Goal: Task Accomplishment & Management: Manage account settings

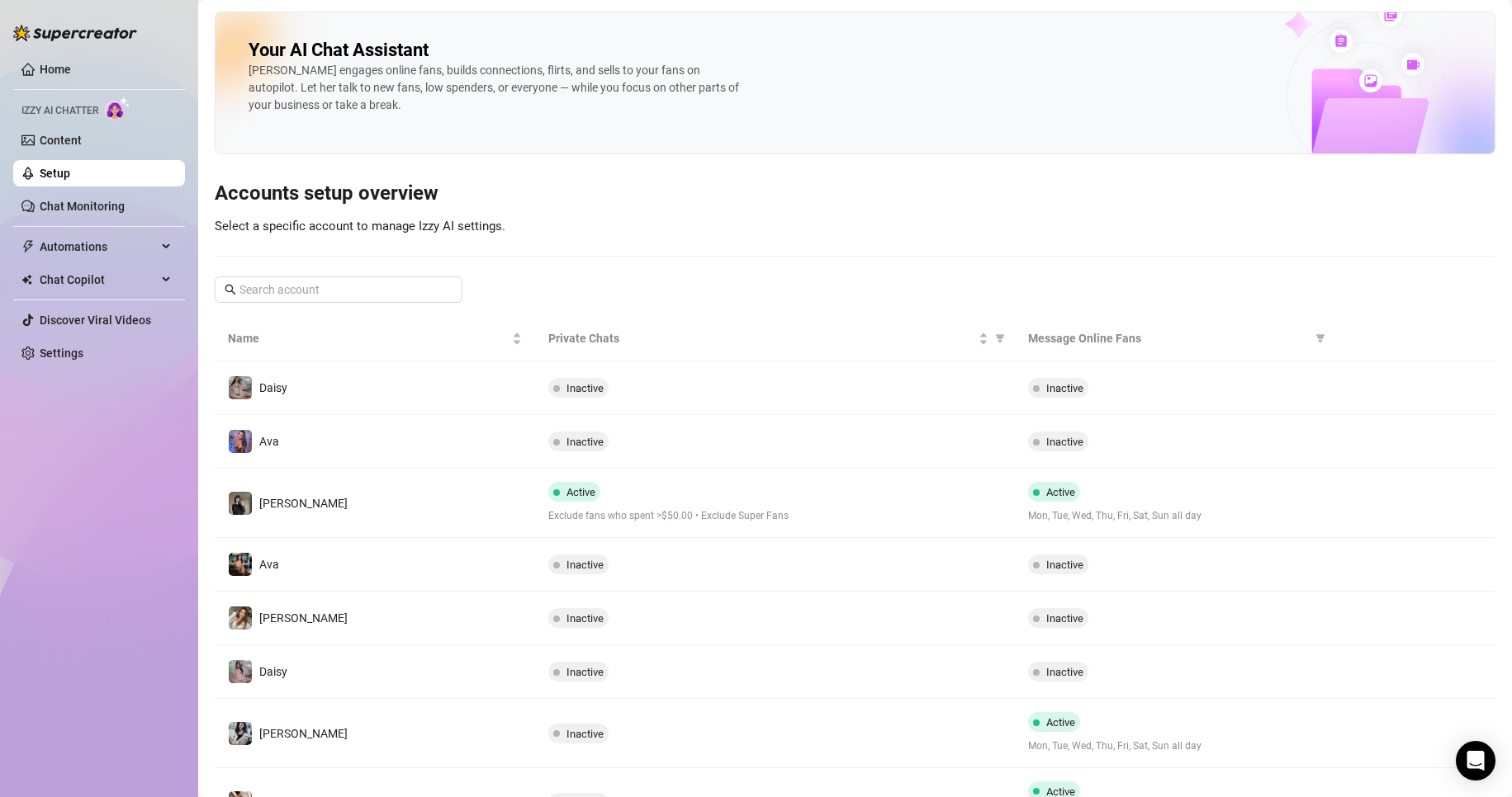
click at [65, 339] on ul "Home Izzy AI Chatter Content Setup Chat Monitoring Automations Chat Copilot Dis…" at bounding box center [98, 211] width 171 height 324
click at [68, 346] on link "Settings" at bounding box center [61, 353] width 44 height 13
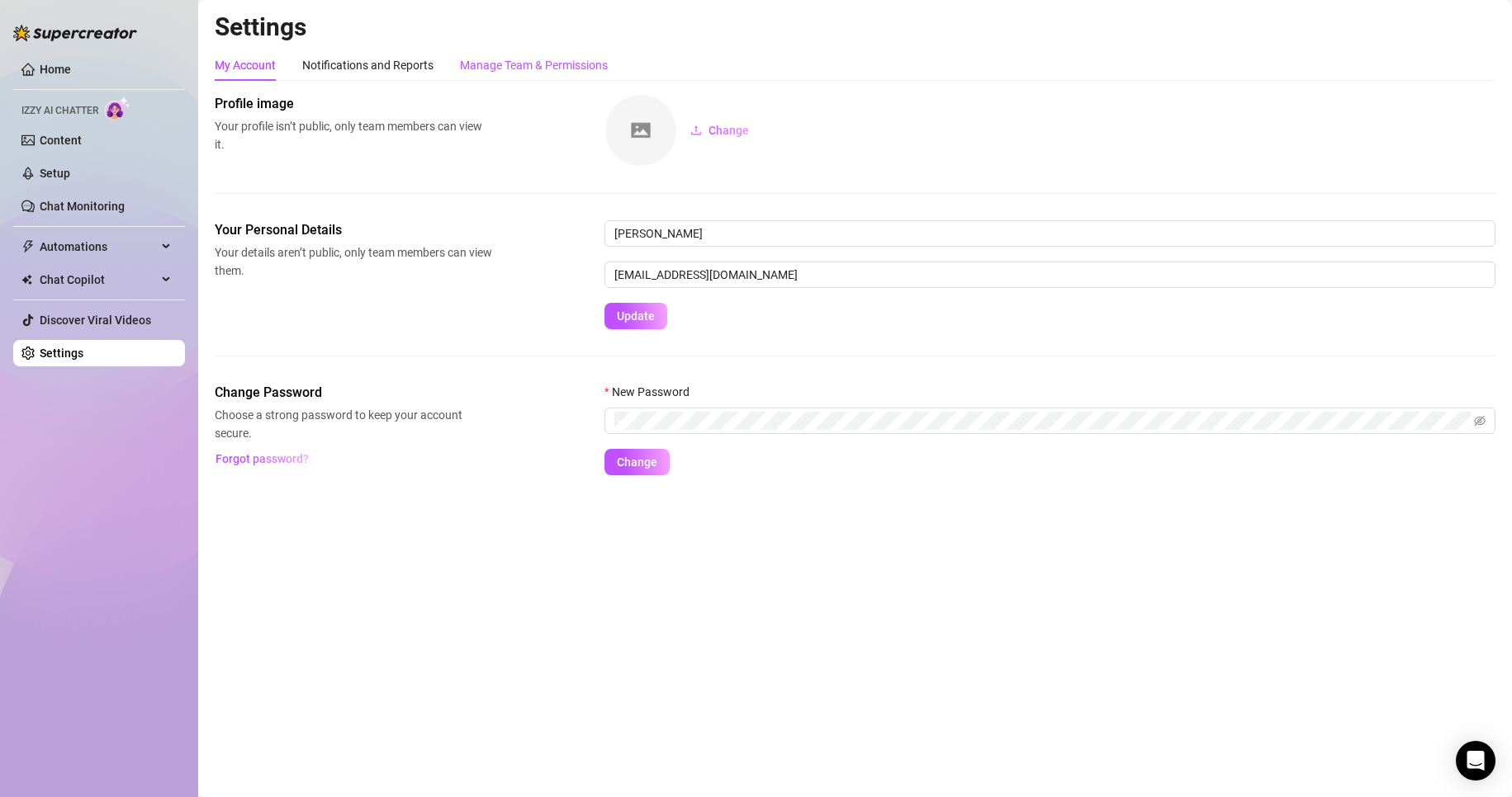
click at [544, 66] on div "Manage Team & Permissions" at bounding box center [534, 66] width 148 height 19
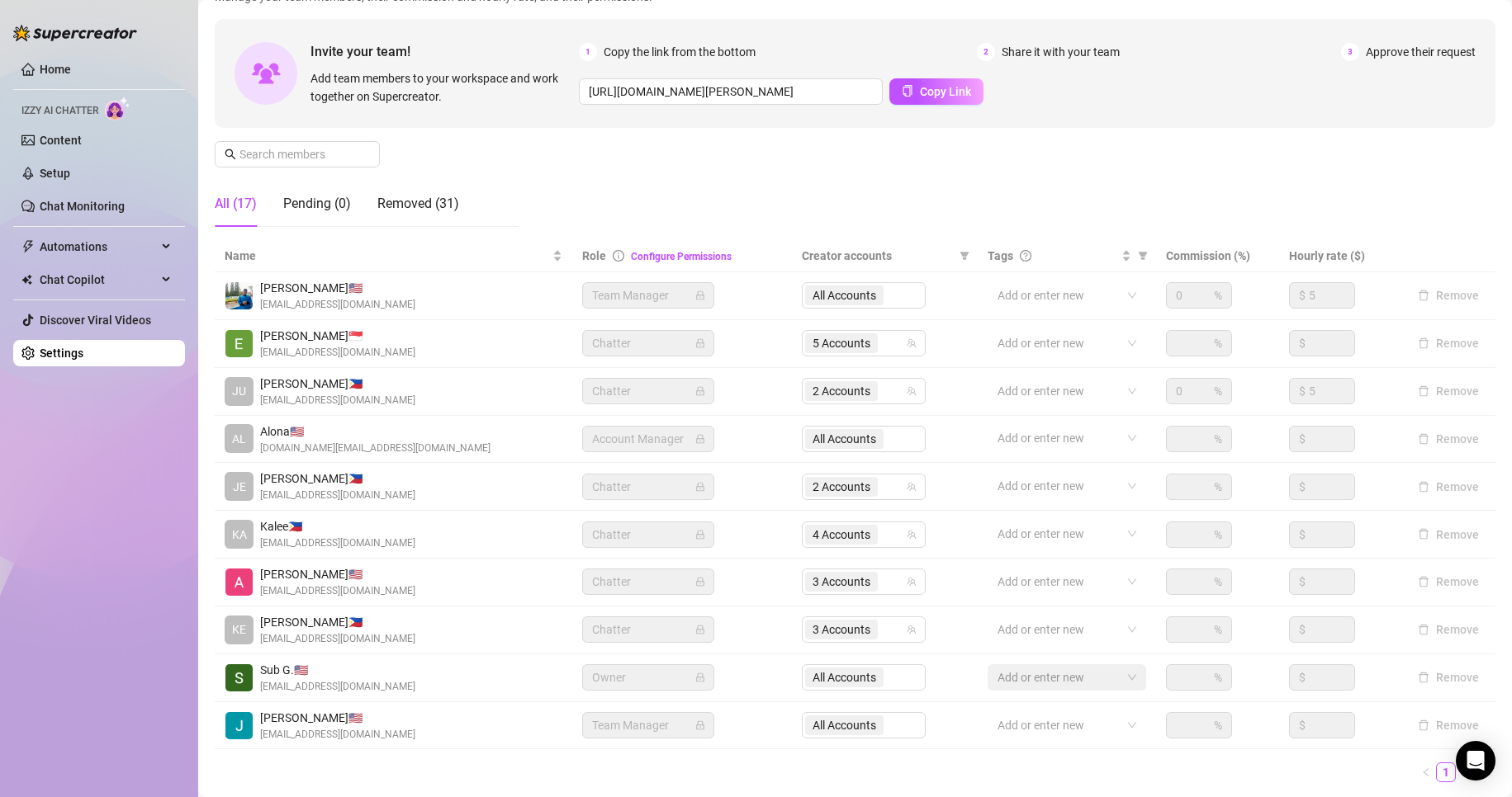
scroll to position [197, 0]
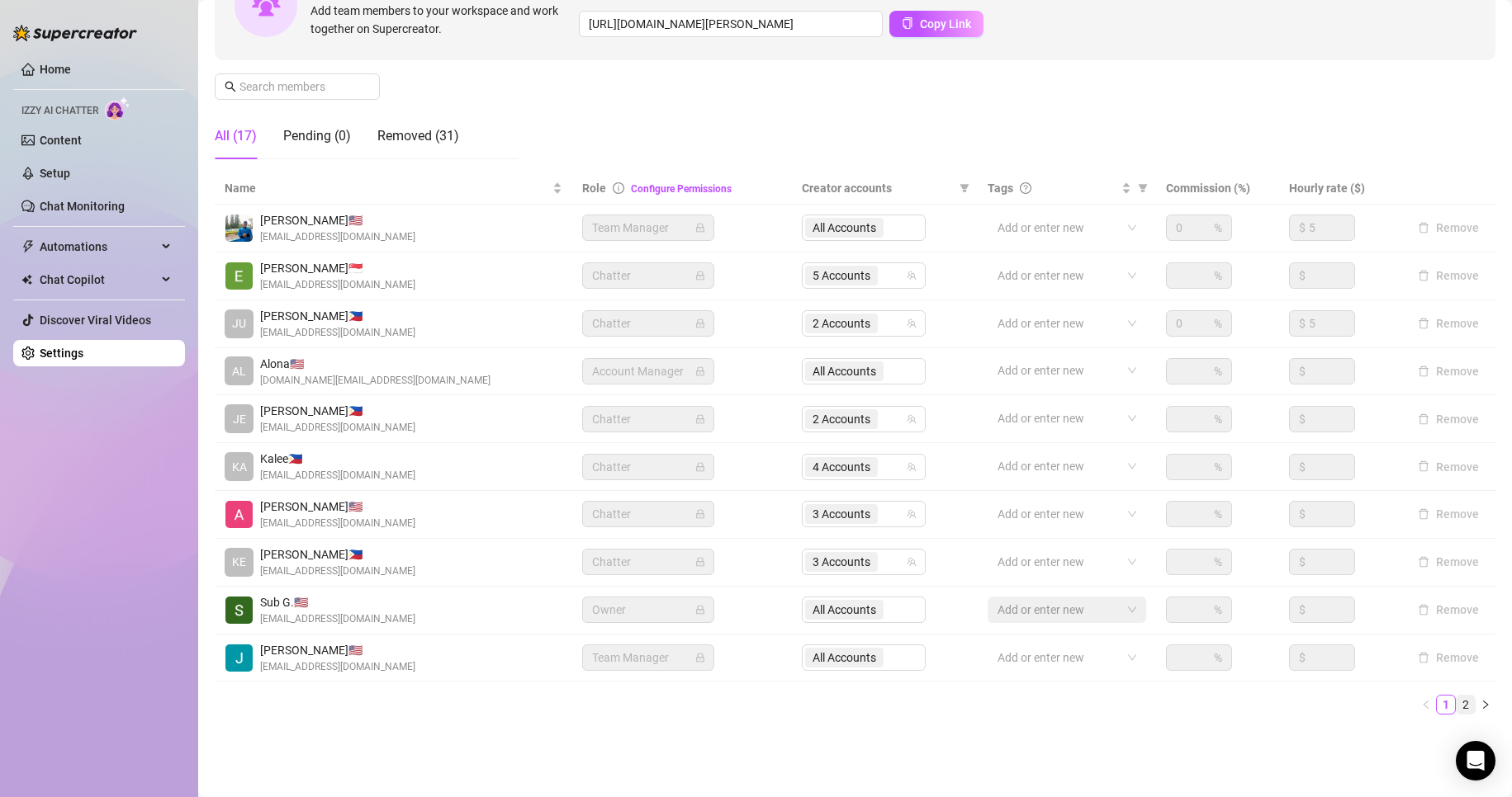
click at [1456, 706] on link "2" at bounding box center [1466, 705] width 19 height 19
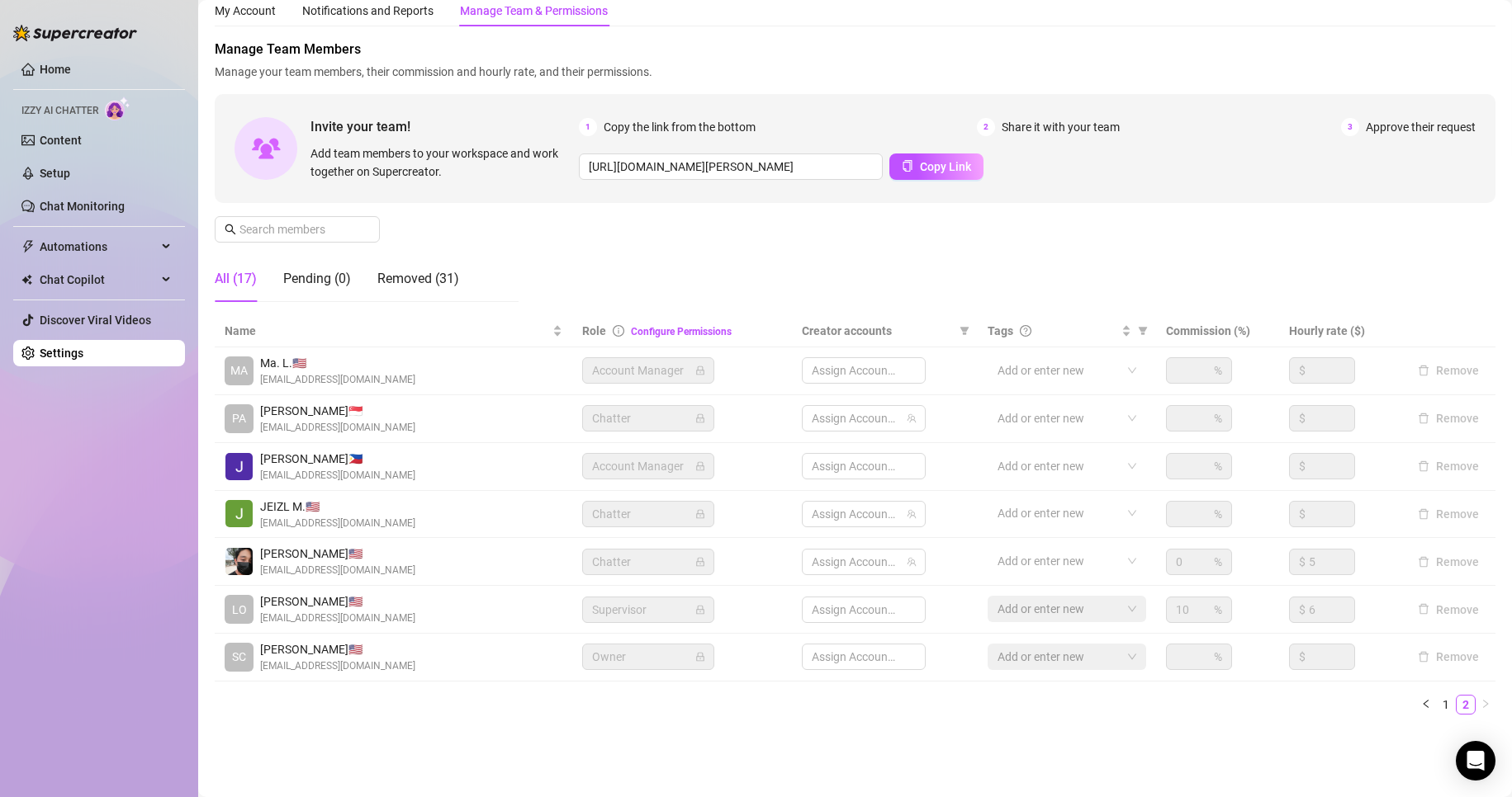
scroll to position [55, 0]
click at [825, 560] on span "5 Accounts" at bounding box center [841, 562] width 57 height 19
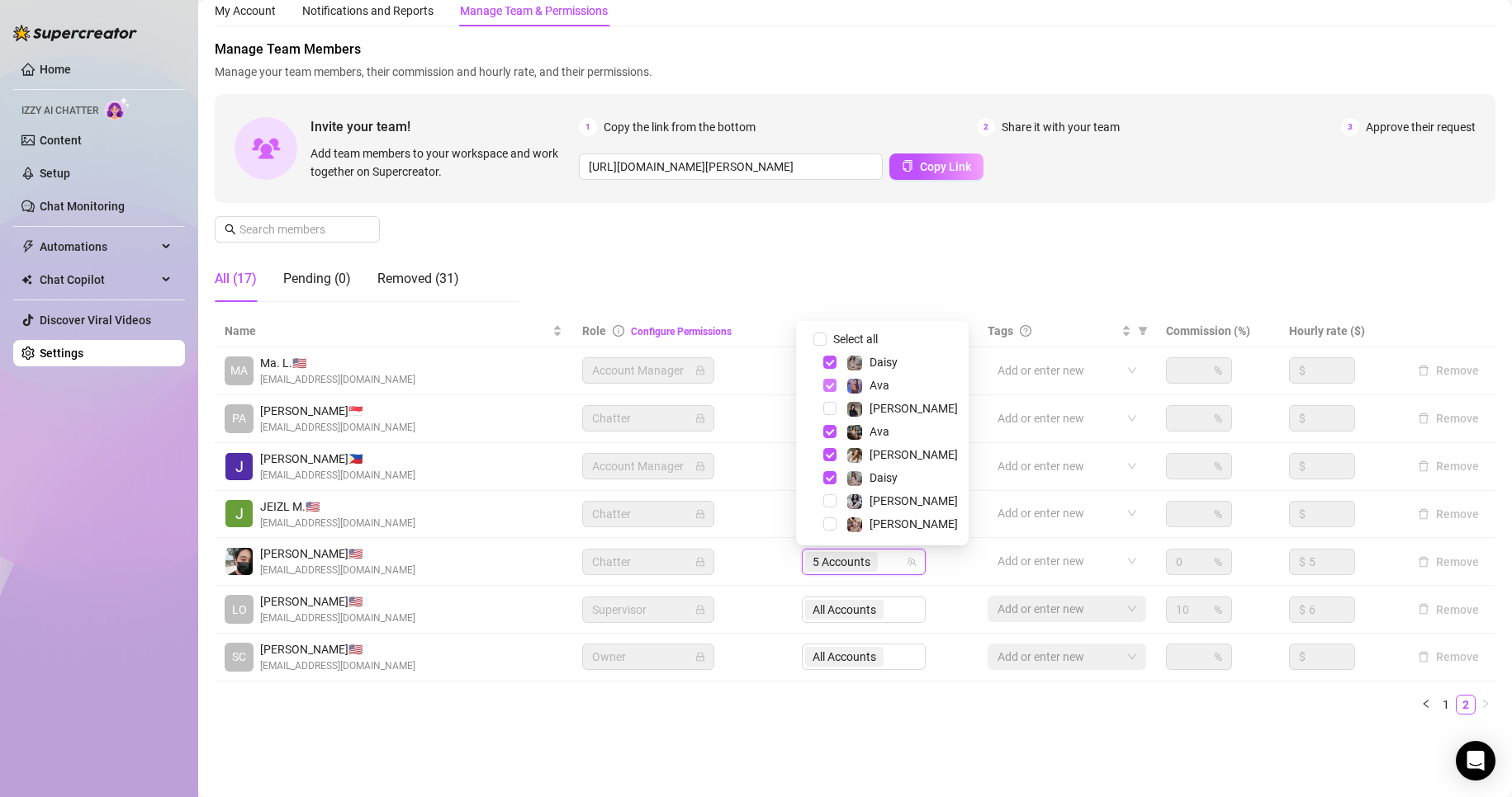
click at [826, 386] on span "Select tree node" at bounding box center [830, 385] width 13 height 13
click at [827, 366] on span "Select tree node" at bounding box center [830, 362] width 13 height 13
click at [831, 430] on span "Select tree node" at bounding box center [830, 431] width 13 height 13
click at [827, 472] on span "Select tree node" at bounding box center [830, 478] width 13 height 13
click at [830, 415] on span "Select tree node" at bounding box center [830, 408] width 13 height 13
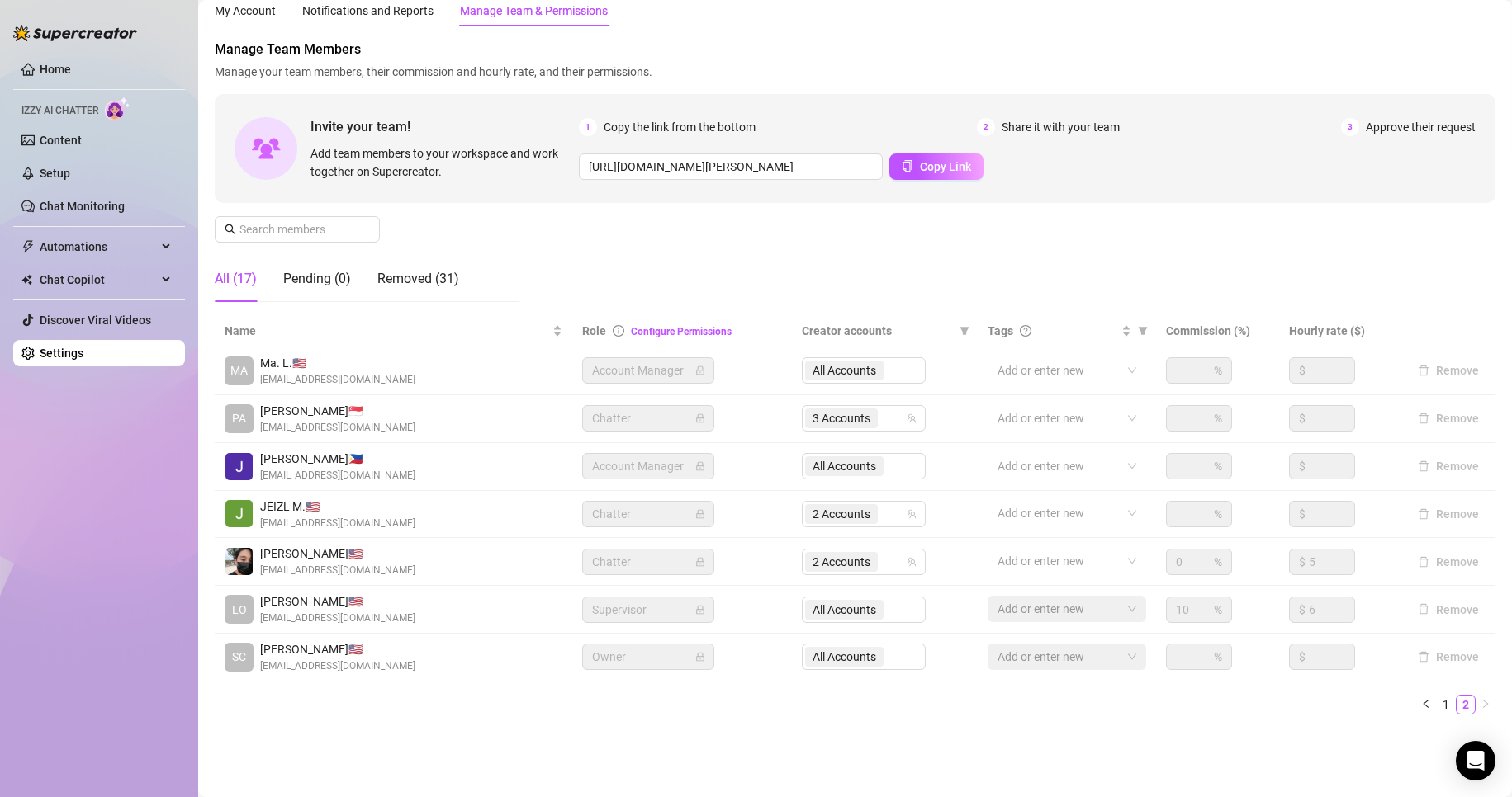
click at [731, 681] on td "Owner" at bounding box center [681, 658] width 219 height 48
click at [1436, 708] on link "1" at bounding box center [1445, 705] width 19 height 19
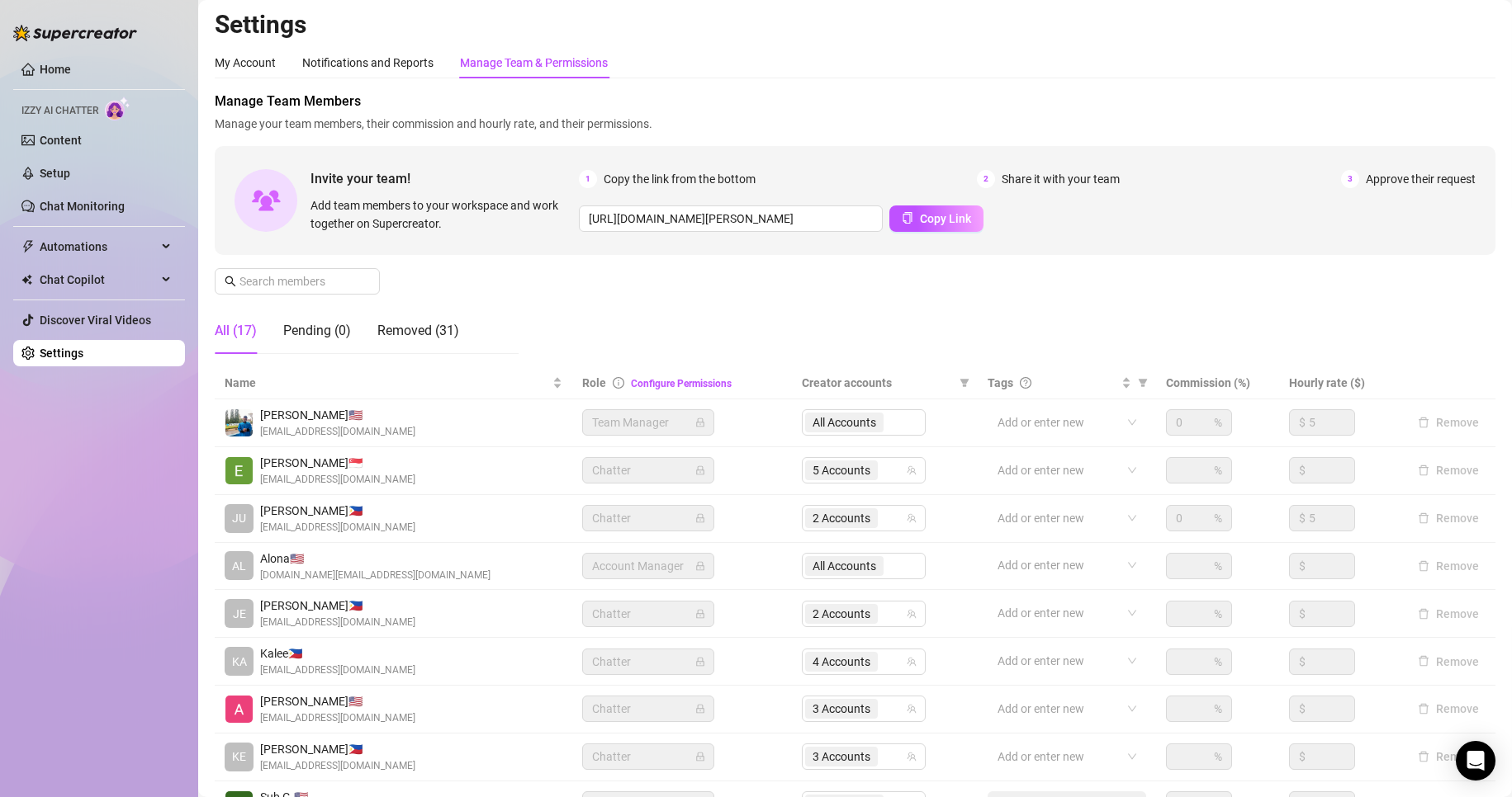
scroll to position [0, 0]
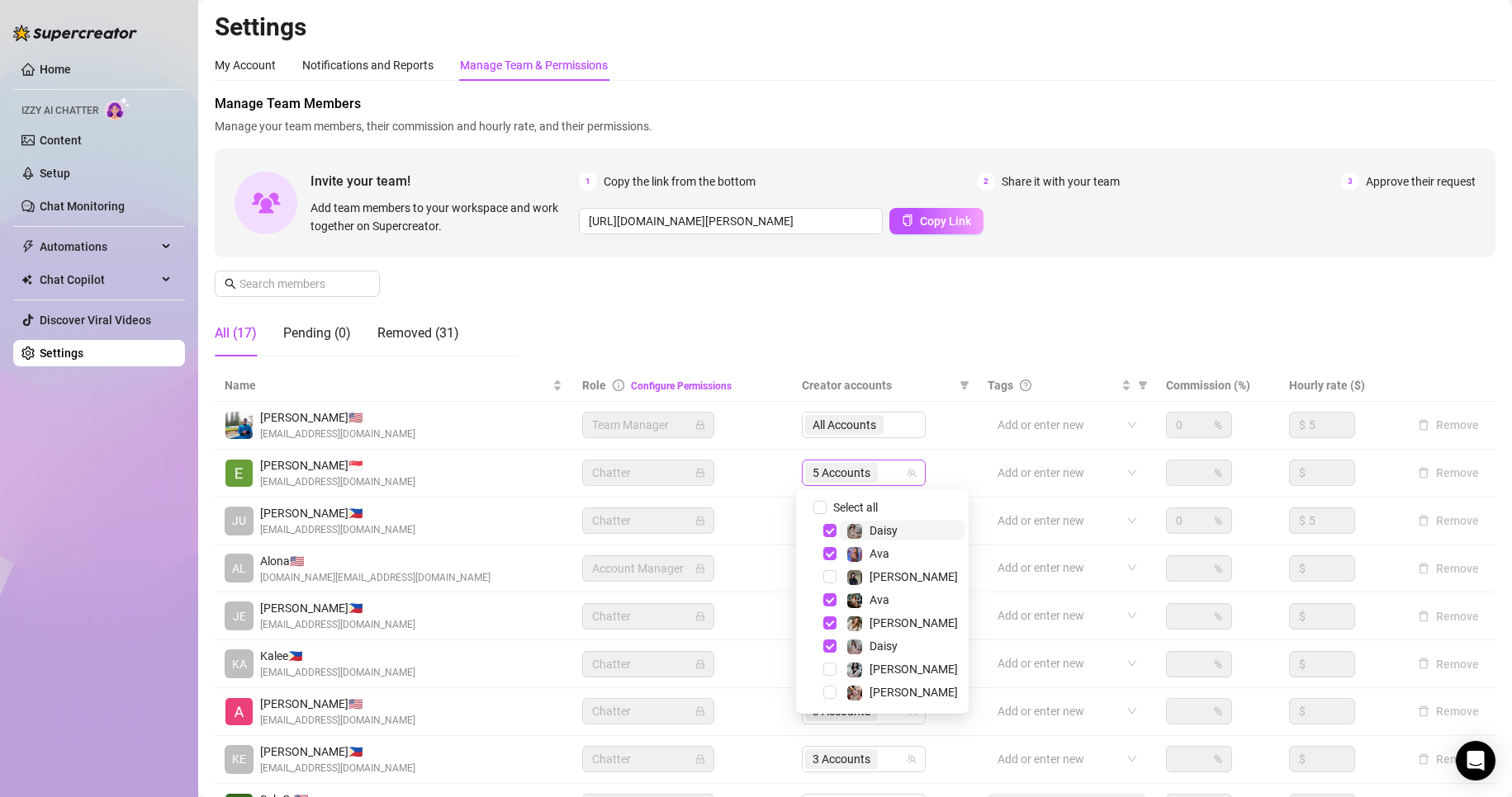
click at [831, 476] on span "5 Accounts" at bounding box center [841, 473] width 57 height 19
click at [831, 626] on span "Select tree node" at bounding box center [830, 623] width 13 height 13
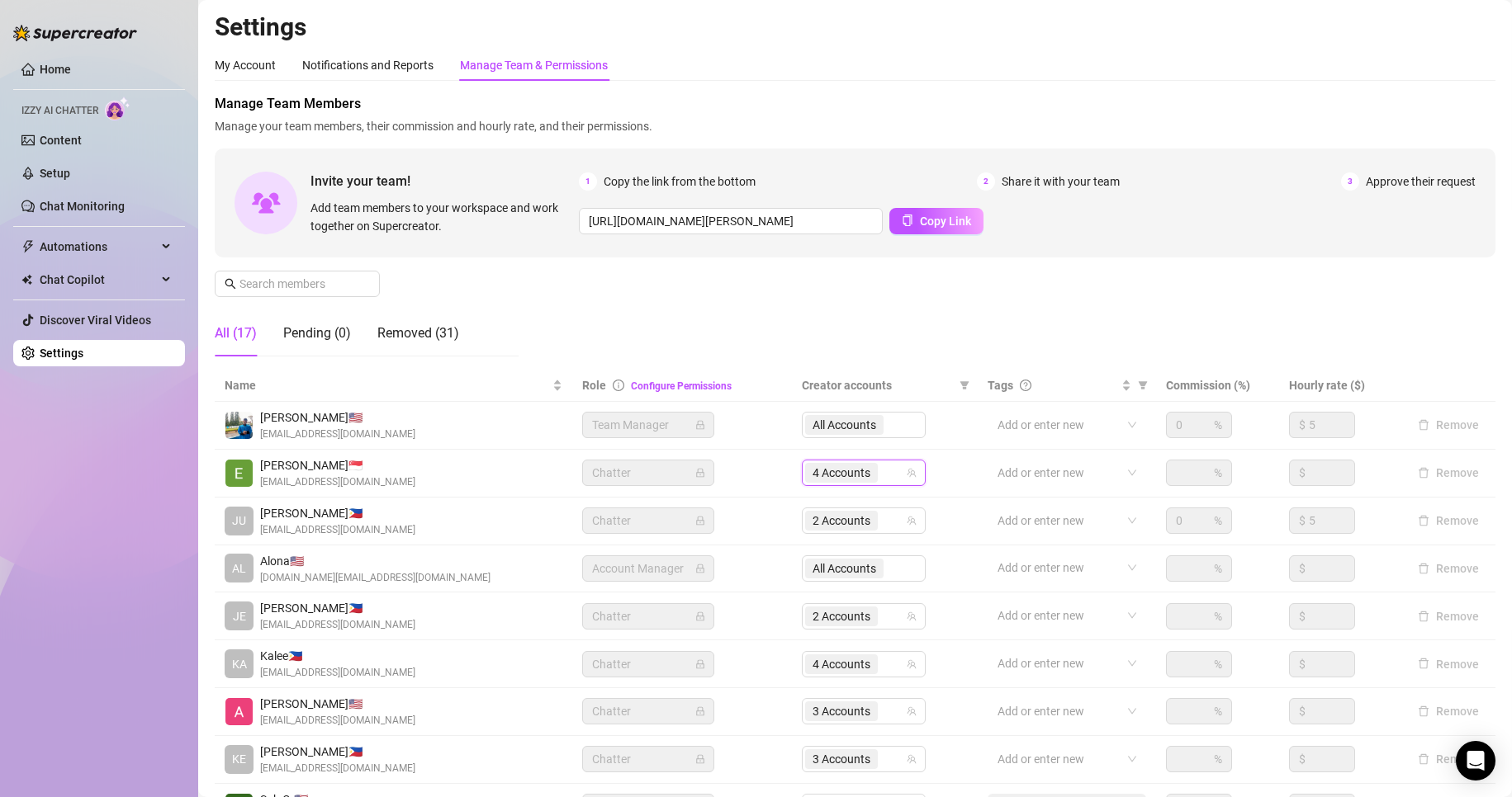
click at [1049, 339] on div "Manage Team Members Manage your team members, their commission and hourly rate,…" at bounding box center [855, 232] width 1281 height 276
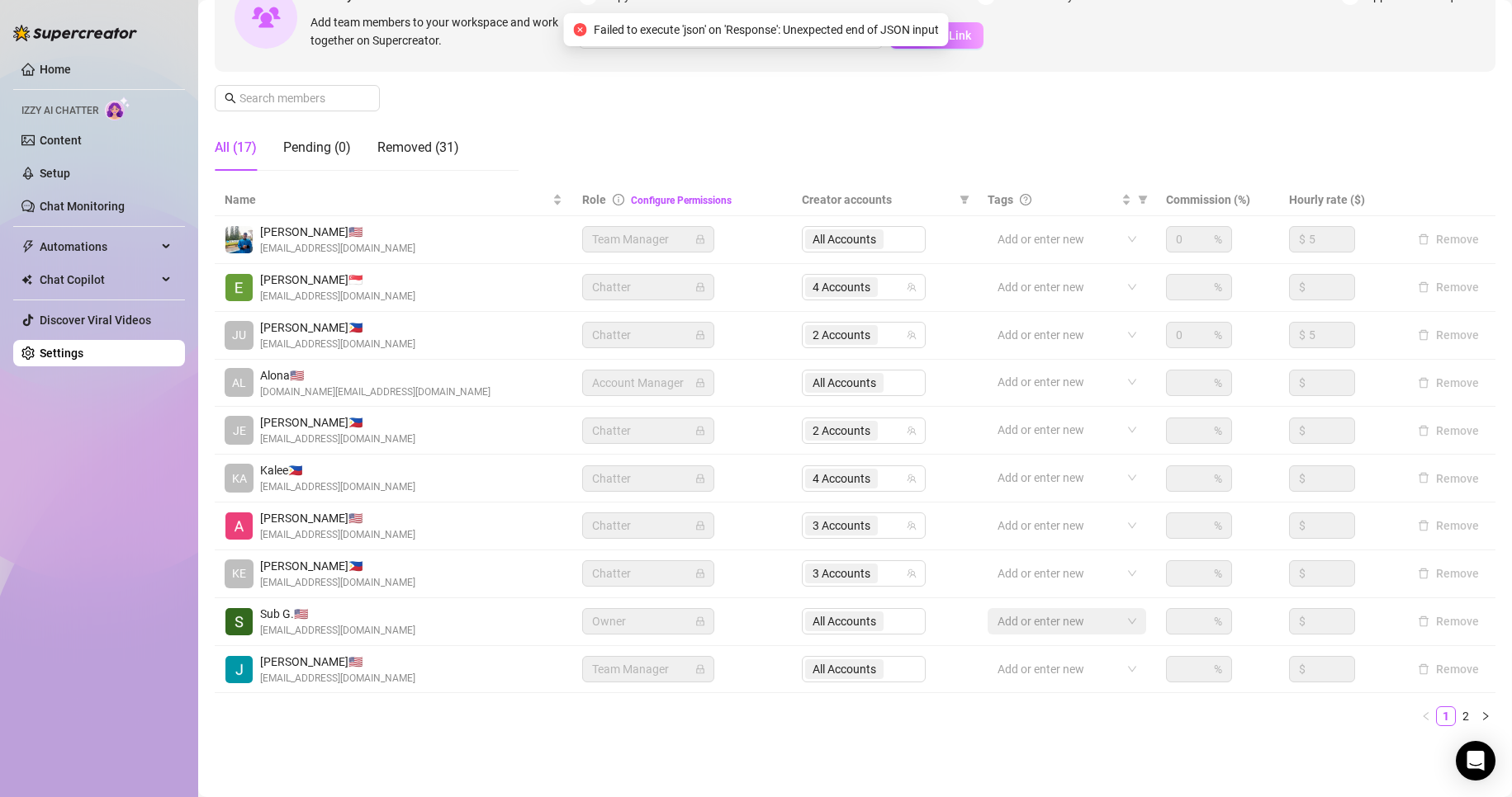
scroll to position [197, 0]
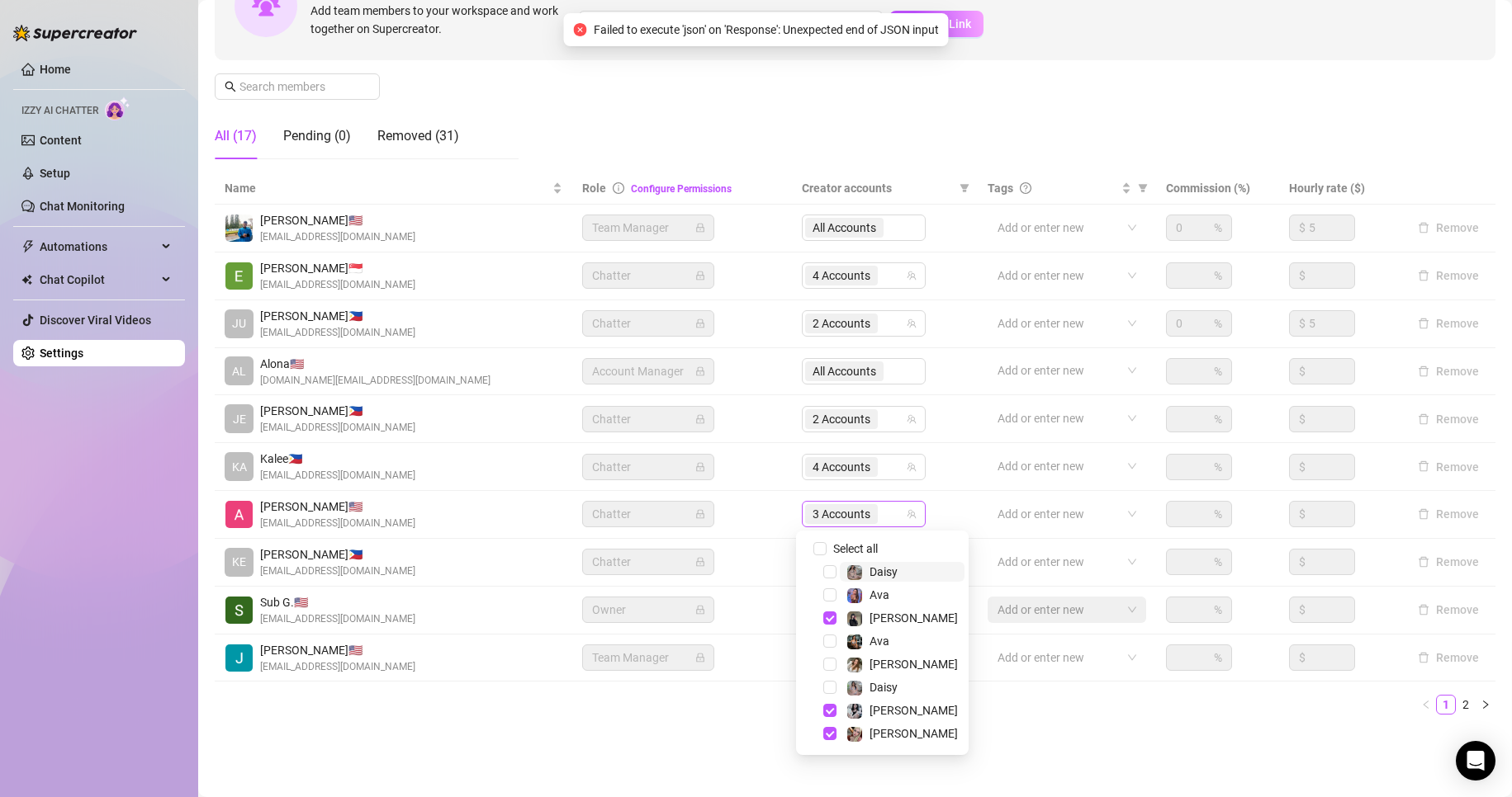
click at [826, 513] on span "3 Accounts" at bounding box center [841, 515] width 57 height 19
click at [831, 620] on span "Select tree node" at bounding box center [830, 618] width 13 height 13
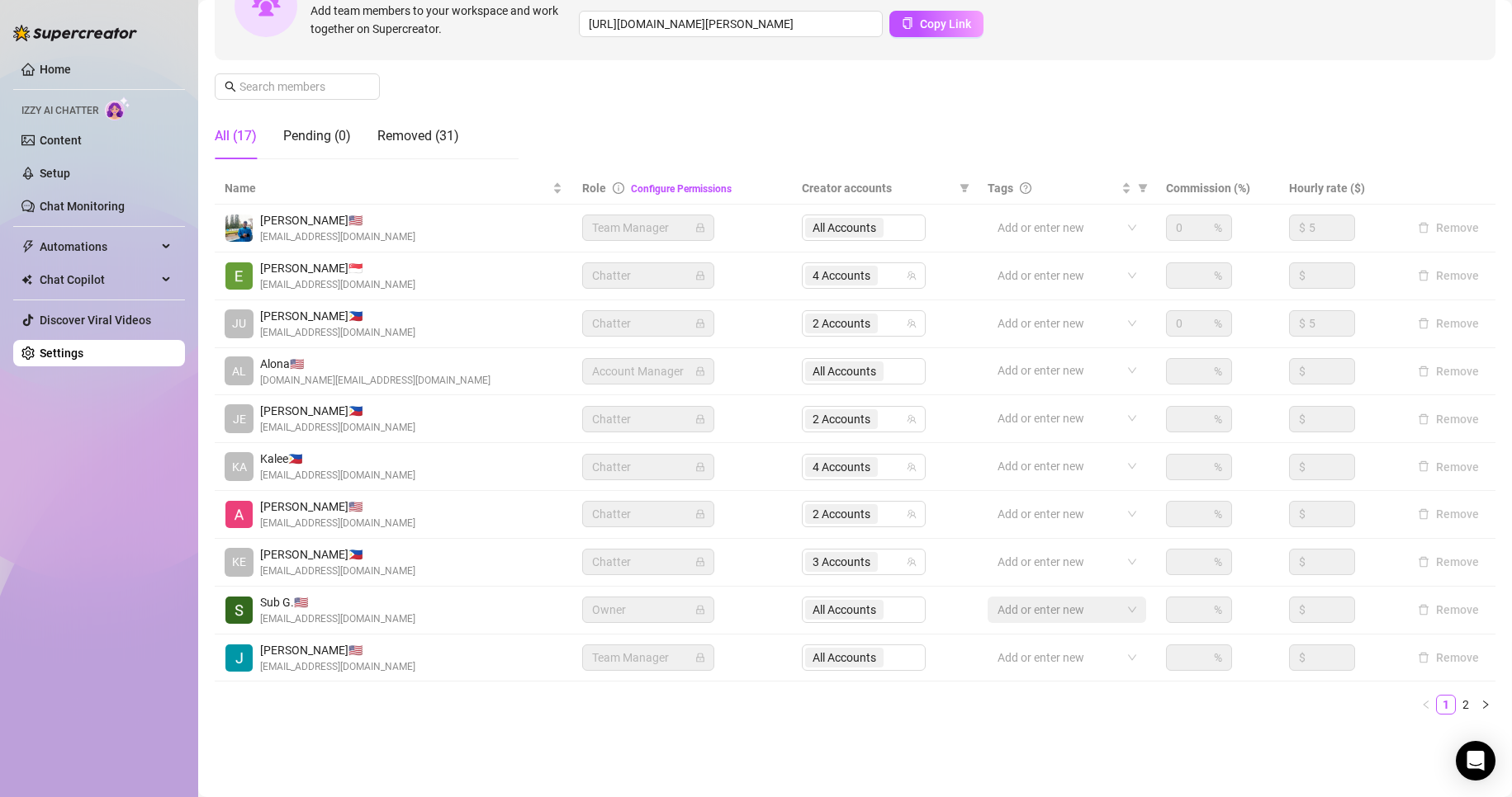
click at [1044, 770] on main "Settings My Account Notifications and Reports Manage Team & Permissions Profile…" at bounding box center [855, 300] width 1314 height 994
click at [590, 704] on ul "1 2" at bounding box center [855, 704] width 1281 height 19
click at [1458, 709] on link "2" at bounding box center [1466, 705] width 19 height 19
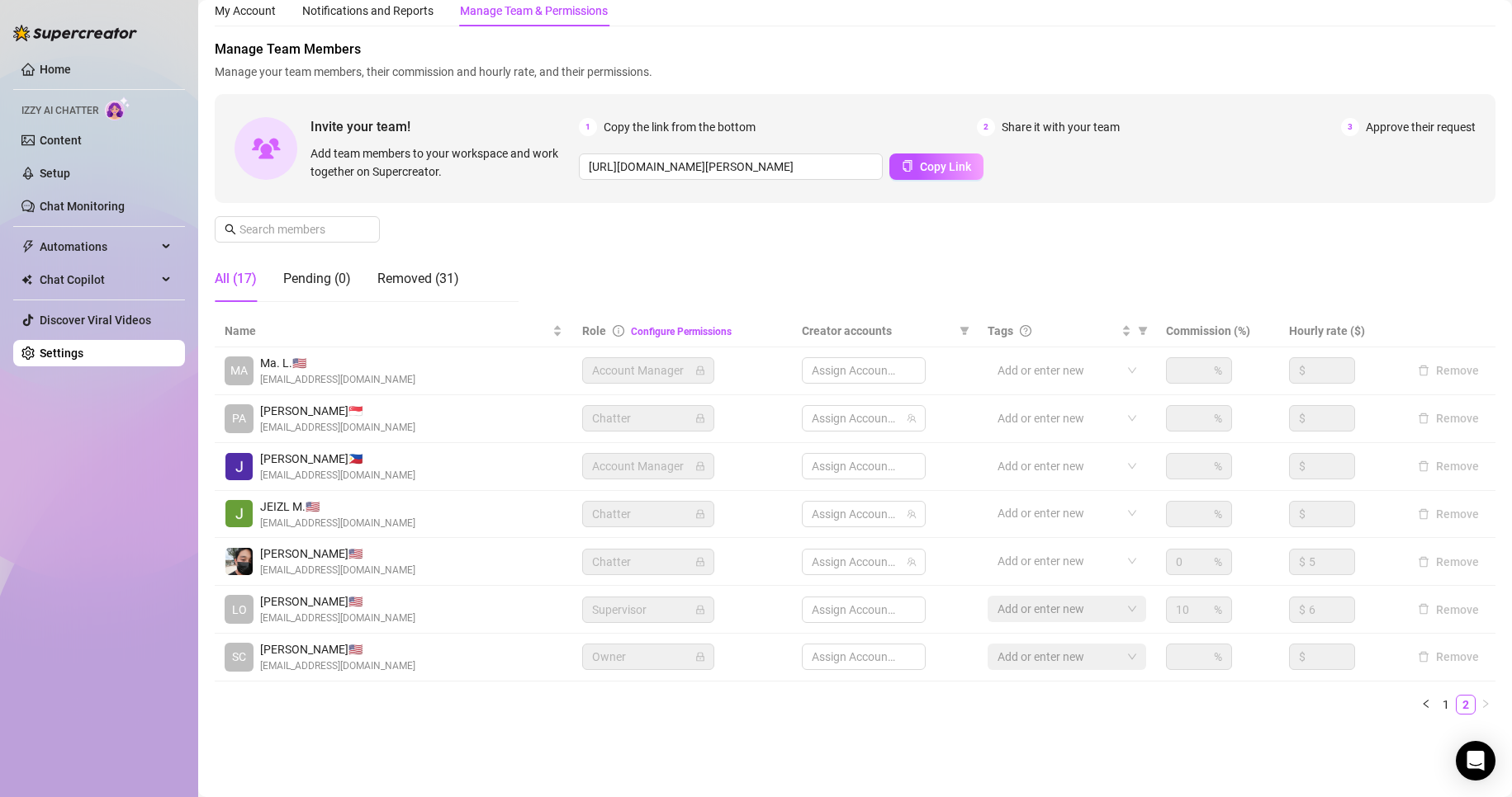
scroll to position [55, 0]
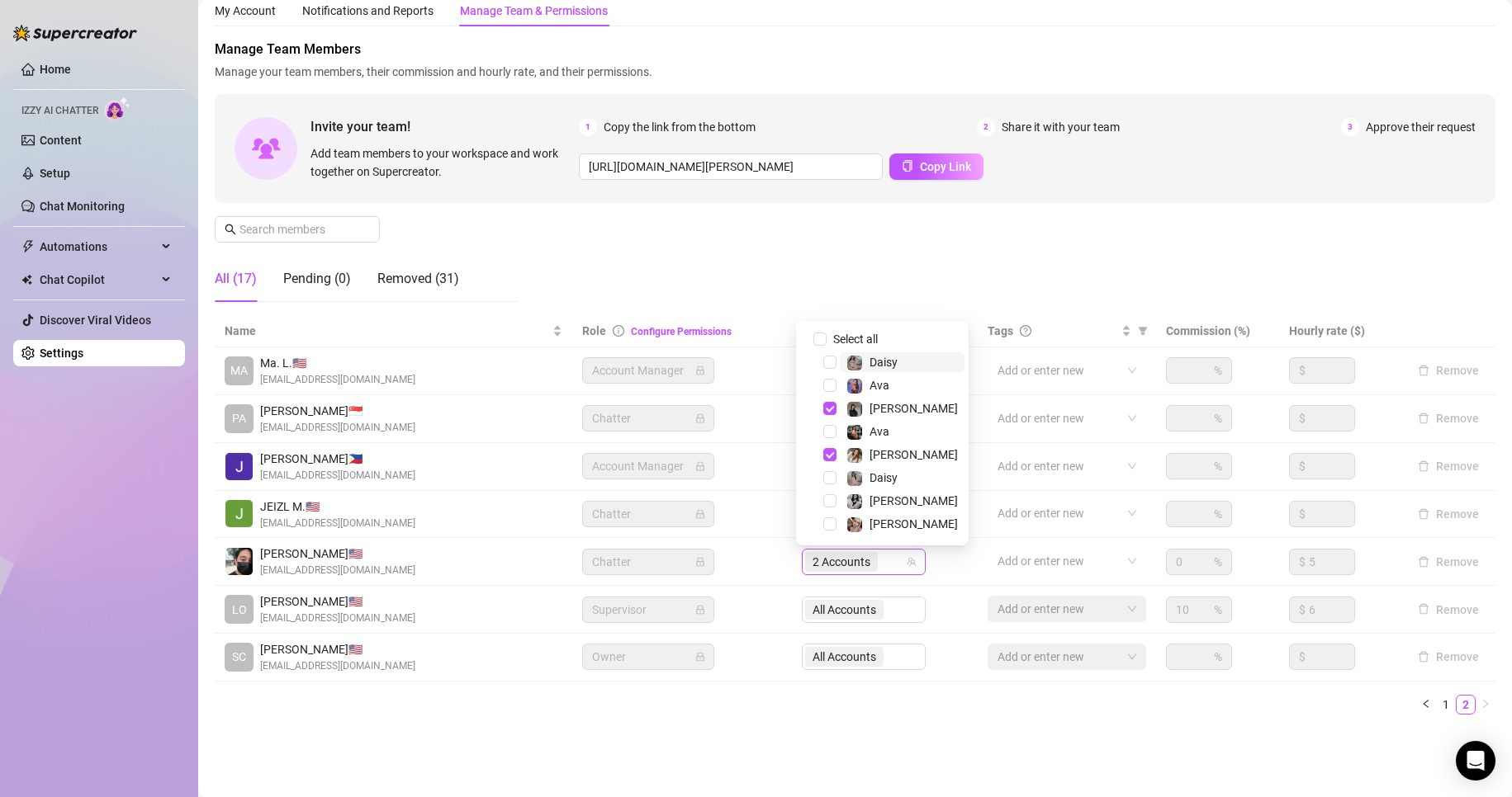
click at [857, 562] on span "2 Accounts" at bounding box center [841, 562] width 57 height 19
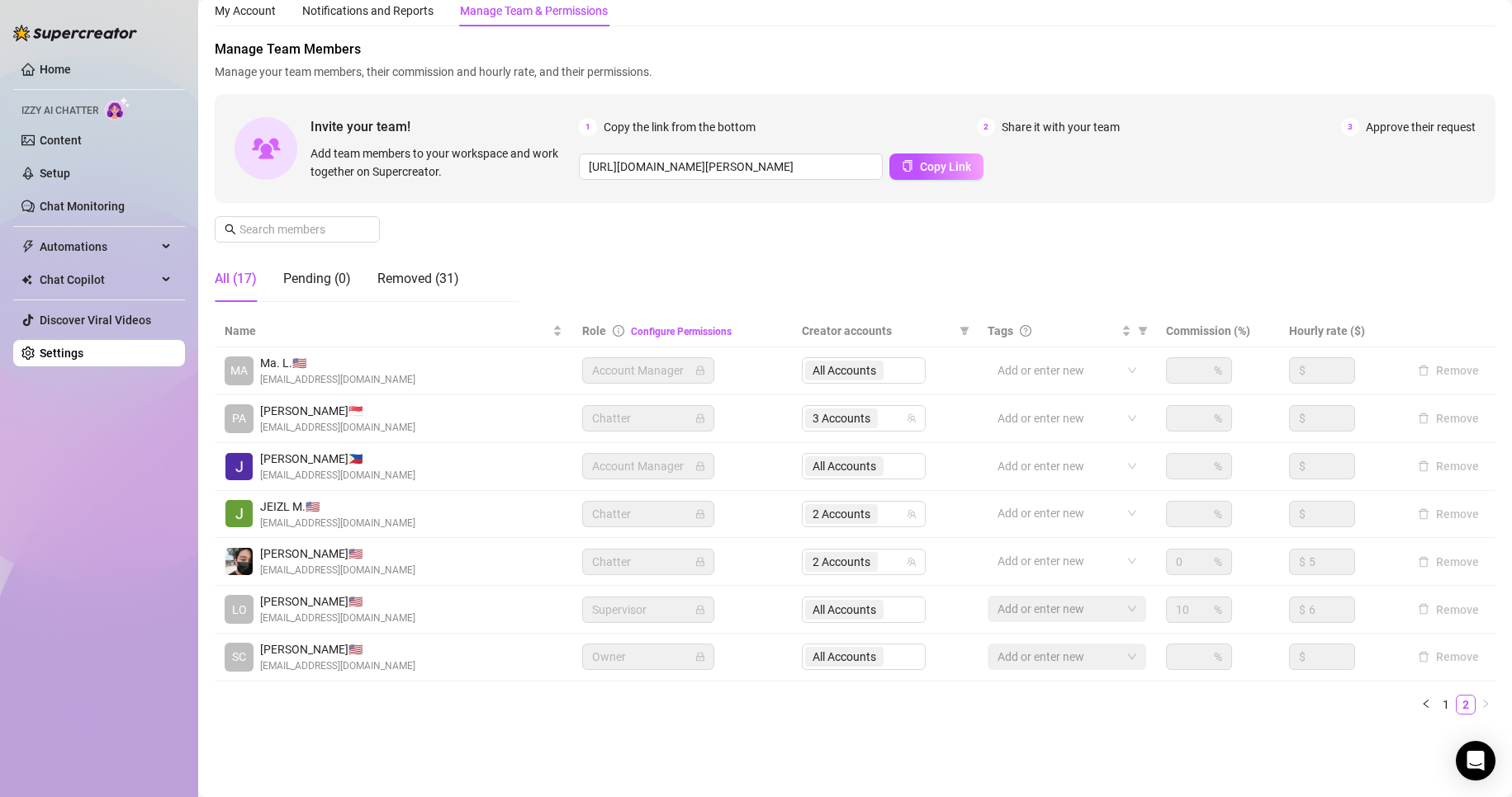
click at [618, 749] on main "Settings My Account Notifications and Reports Manage Team & Permissions Profile…" at bounding box center [855, 371] width 1314 height 852
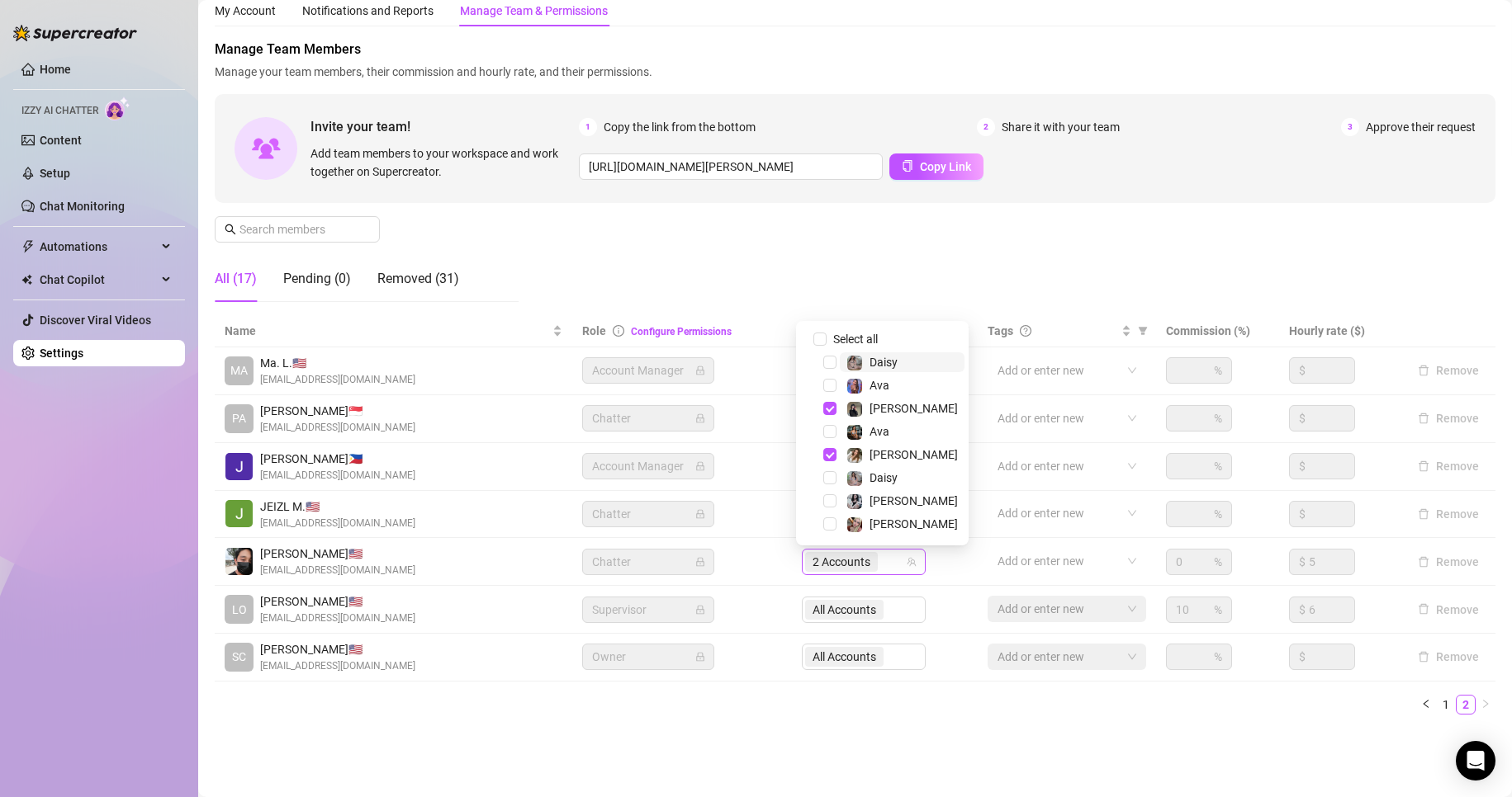
click at [828, 568] on span "2 Accounts" at bounding box center [841, 562] width 57 height 19
click at [844, 561] on span "2 Accounts" at bounding box center [841, 562] width 57 height 19
click at [823, 405] on span "Select tree node" at bounding box center [830, 408] width 13 height 13
click at [827, 451] on span "Select tree node" at bounding box center [830, 455] width 13 height 13
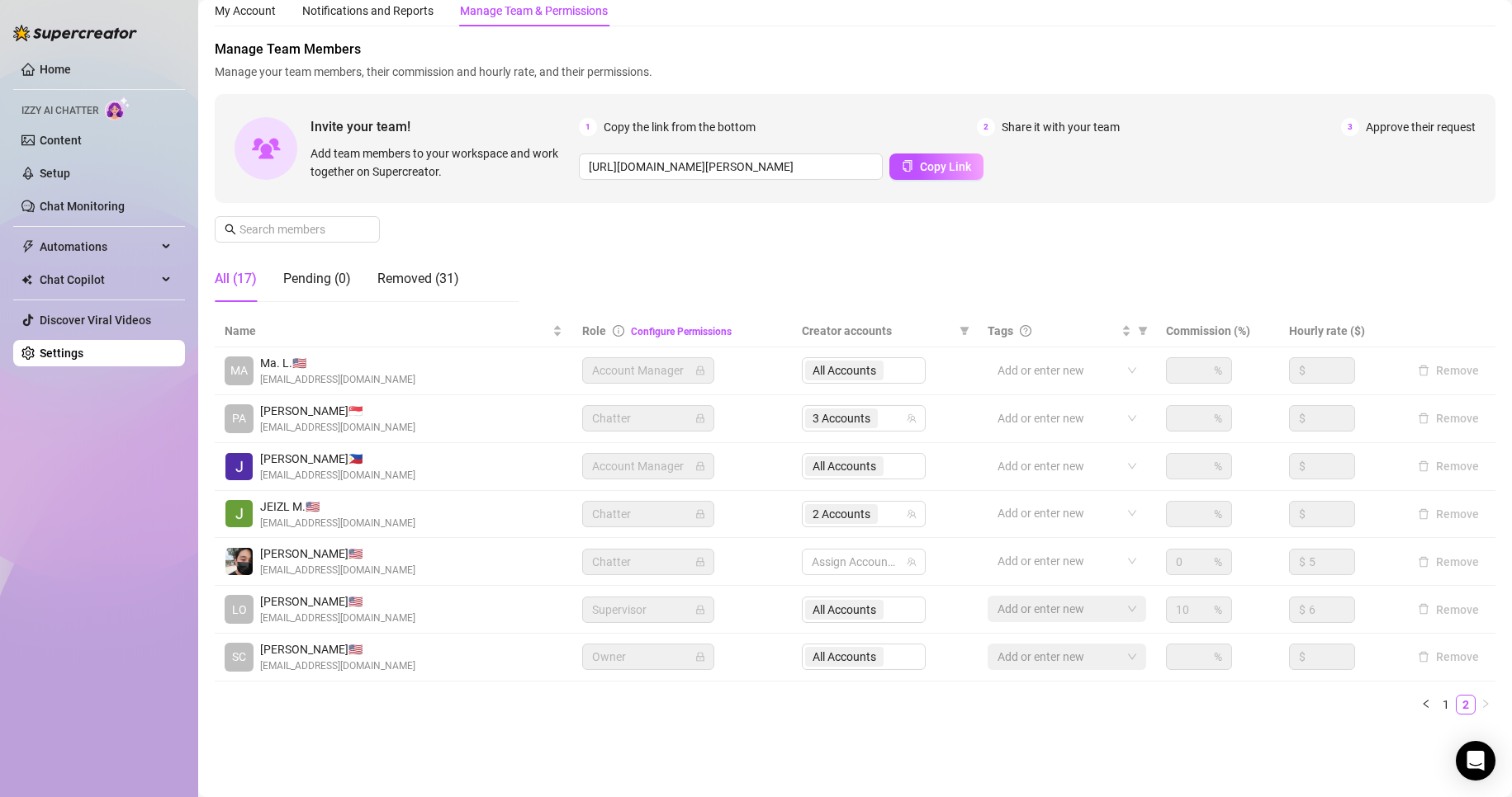
click at [824, 714] on ul "1 2" at bounding box center [855, 704] width 1281 height 19
click at [852, 569] on div at bounding box center [855, 562] width 100 height 23
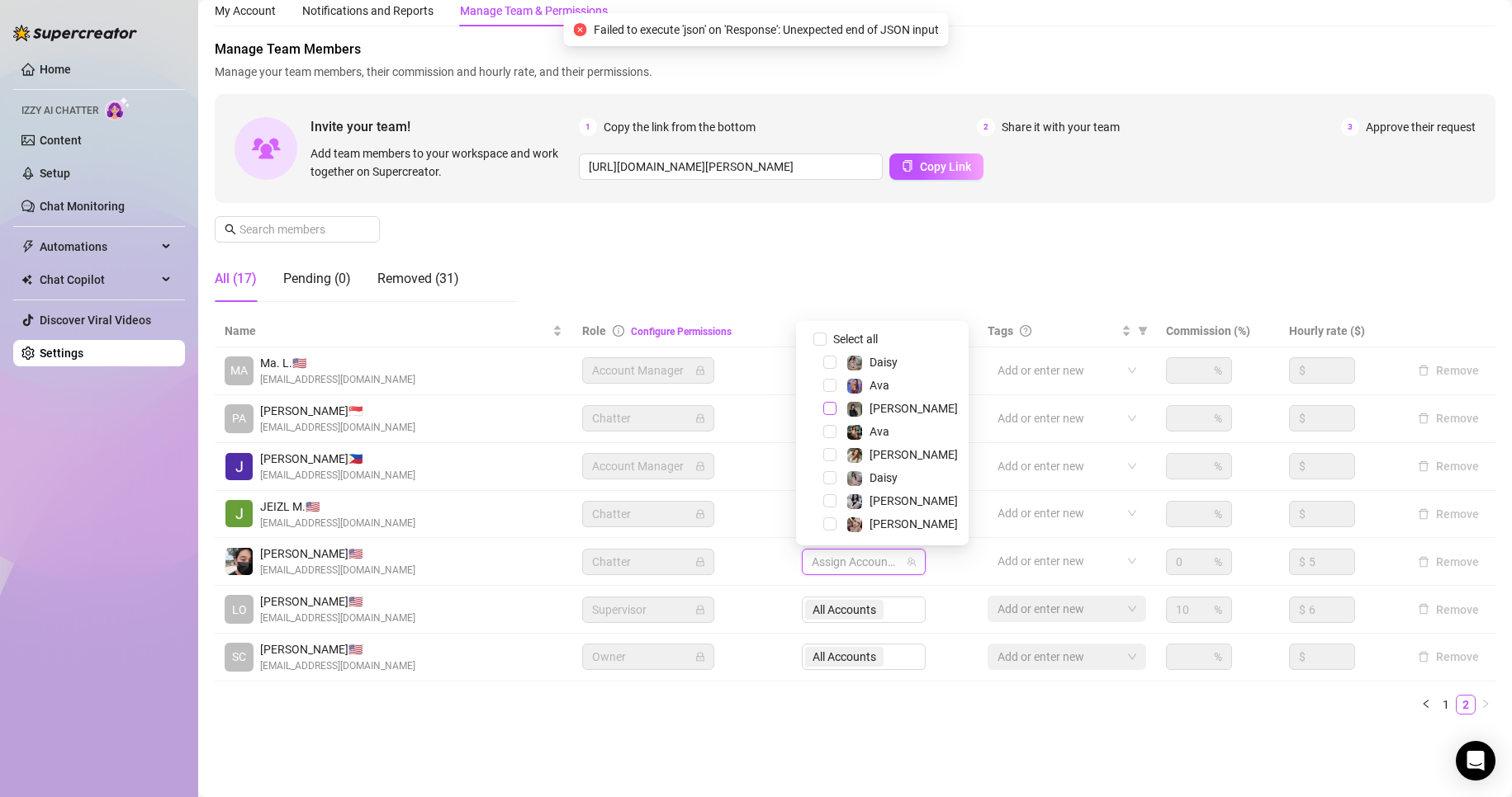
click at [826, 408] on span "Select tree node" at bounding box center [830, 408] width 13 height 13
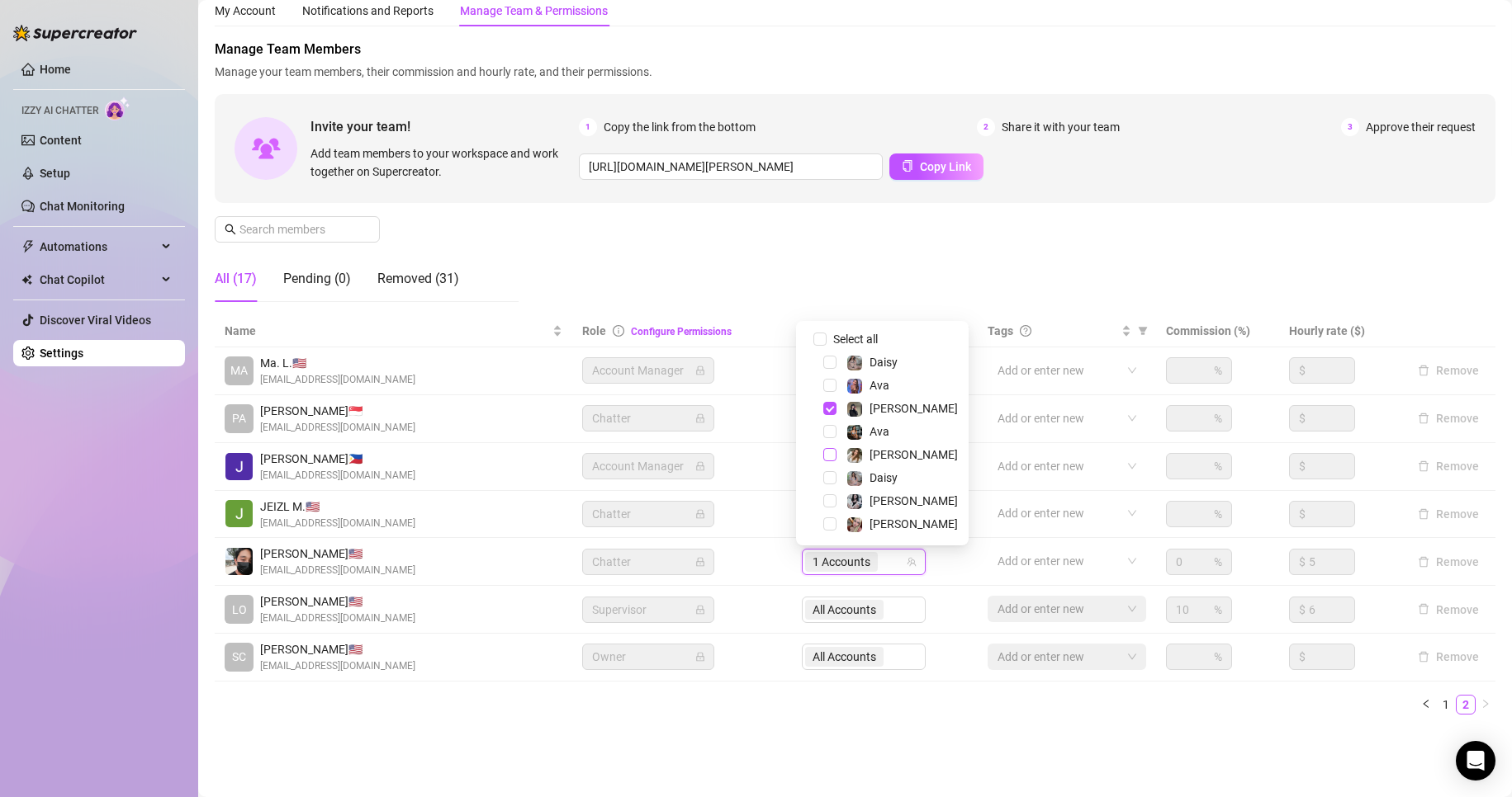
click at [830, 454] on span "Select tree node" at bounding box center [830, 455] width 13 height 13
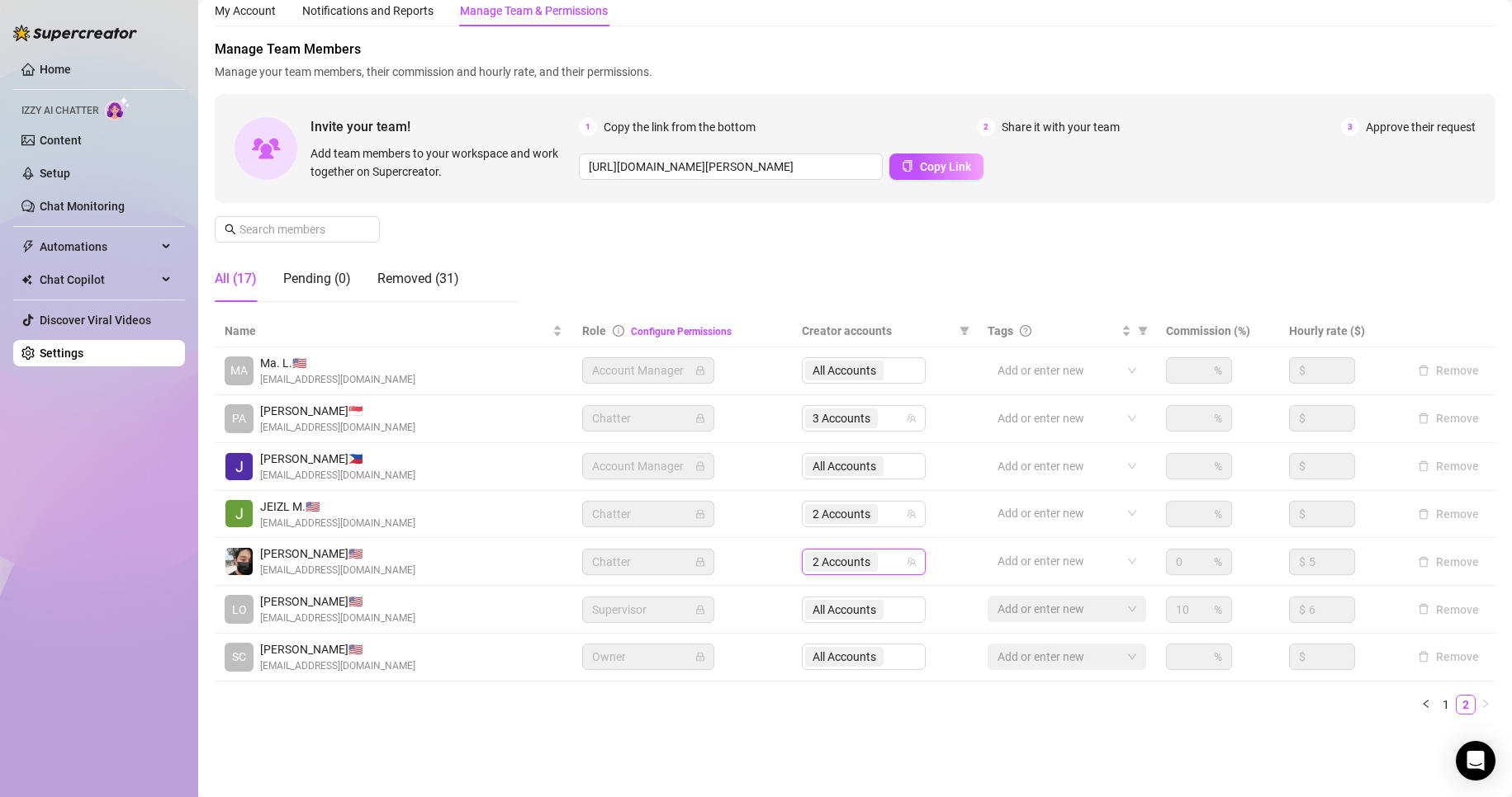
click at [819, 734] on div "Settings My Account Notifications and Reports Manage Team & Permissions Profile…" at bounding box center [855, 353] width 1281 height 791
click at [620, 713] on ul "1 2" at bounding box center [855, 704] width 1281 height 19
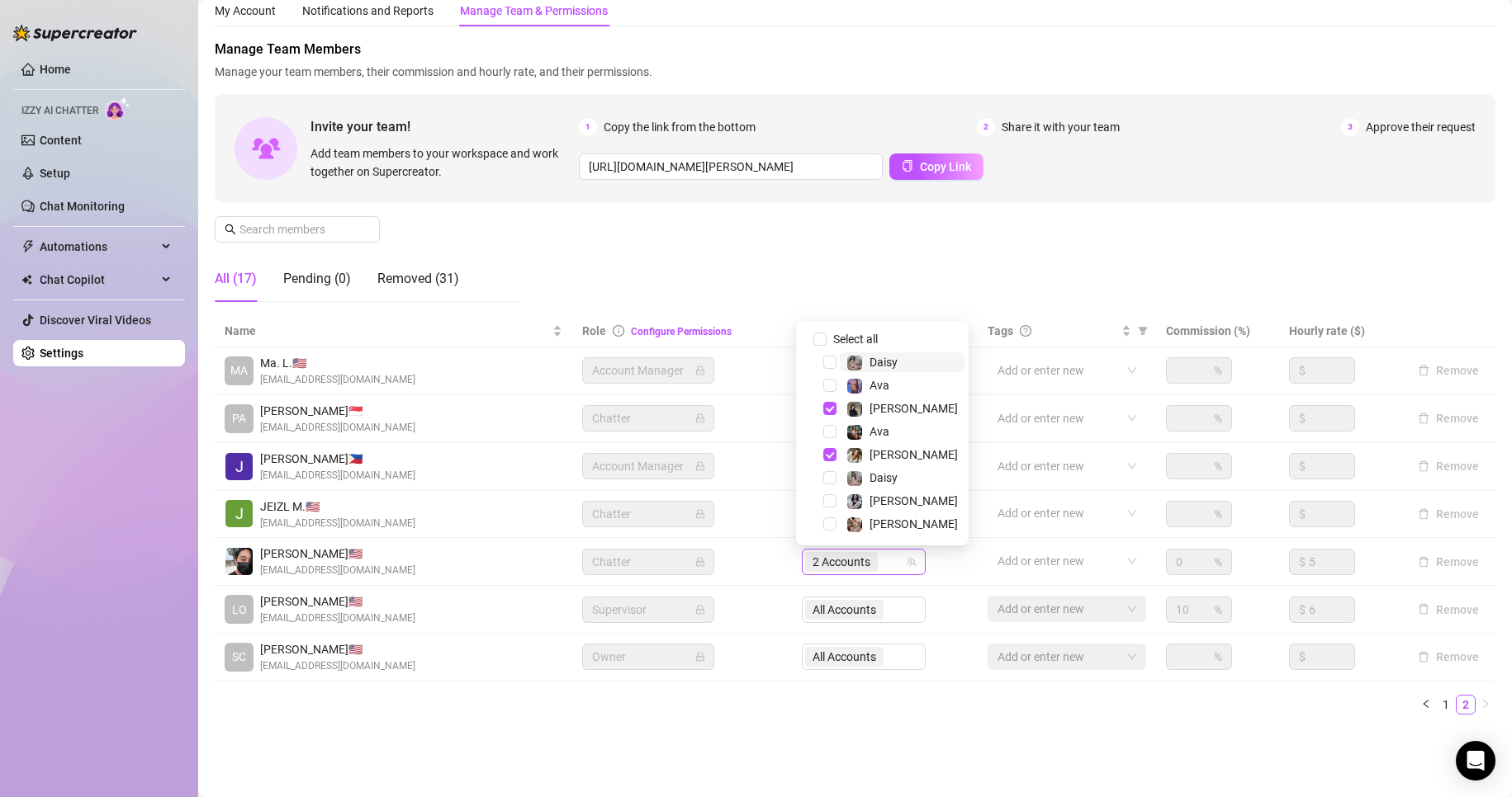
click at [839, 559] on span "2 Accounts" at bounding box center [841, 562] width 57 height 19
click at [818, 333] on input "Select all" at bounding box center [819, 339] width 13 height 13
checkbox input "false"
click at [829, 567] on div at bounding box center [855, 562] width 100 height 23
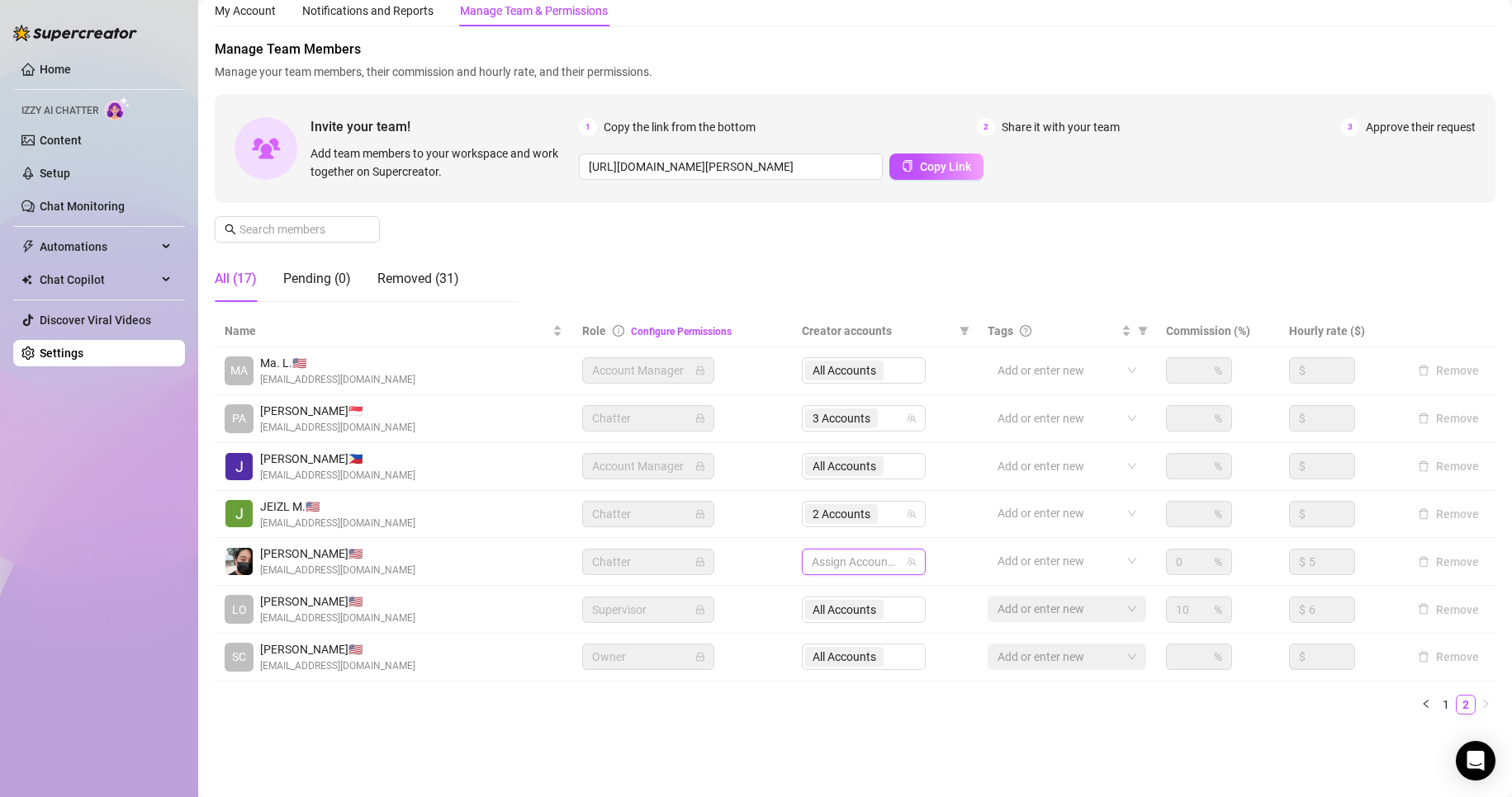
click at [829, 567] on div at bounding box center [855, 562] width 100 height 23
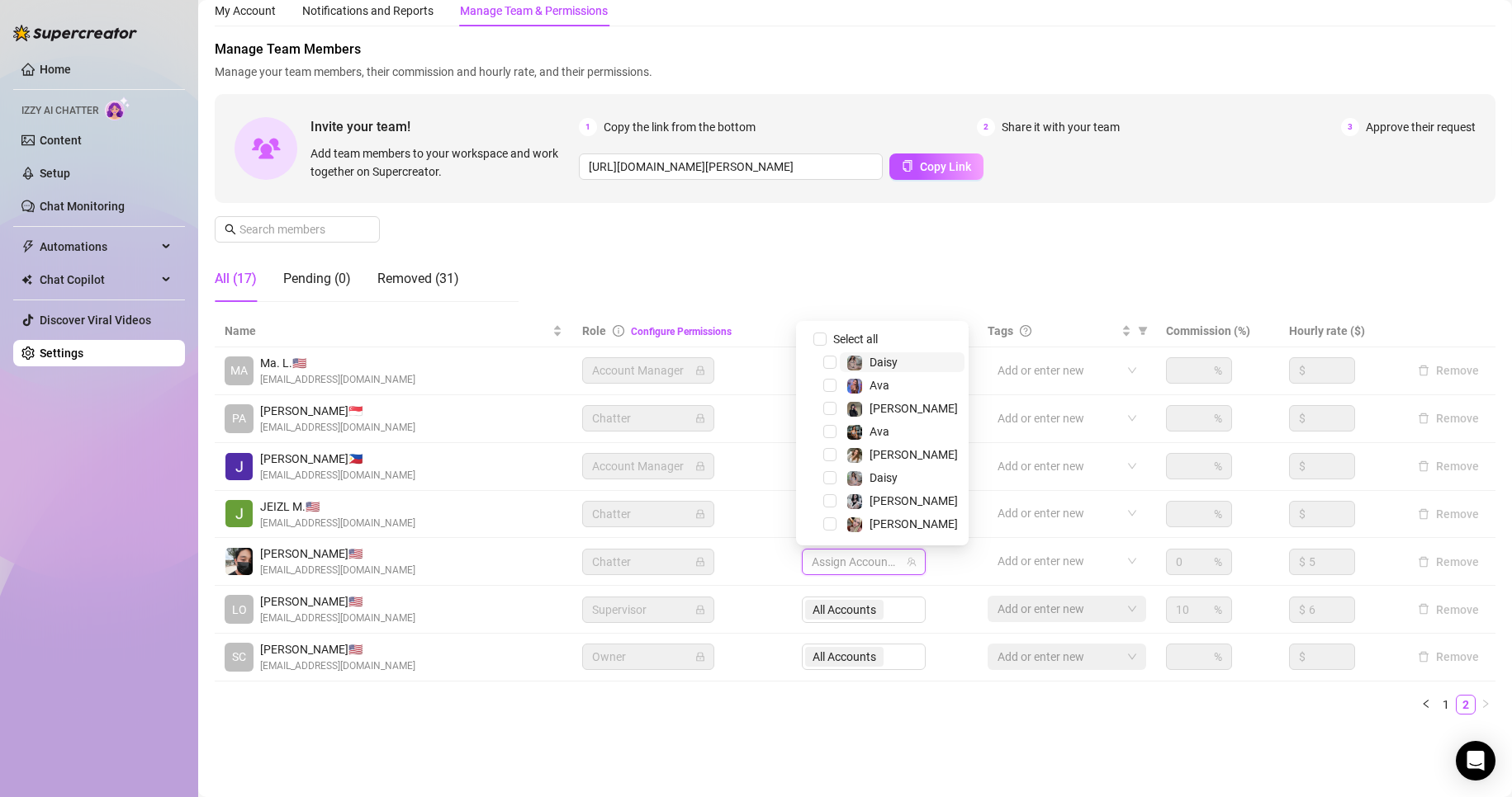
click at [829, 567] on div at bounding box center [855, 562] width 100 height 23
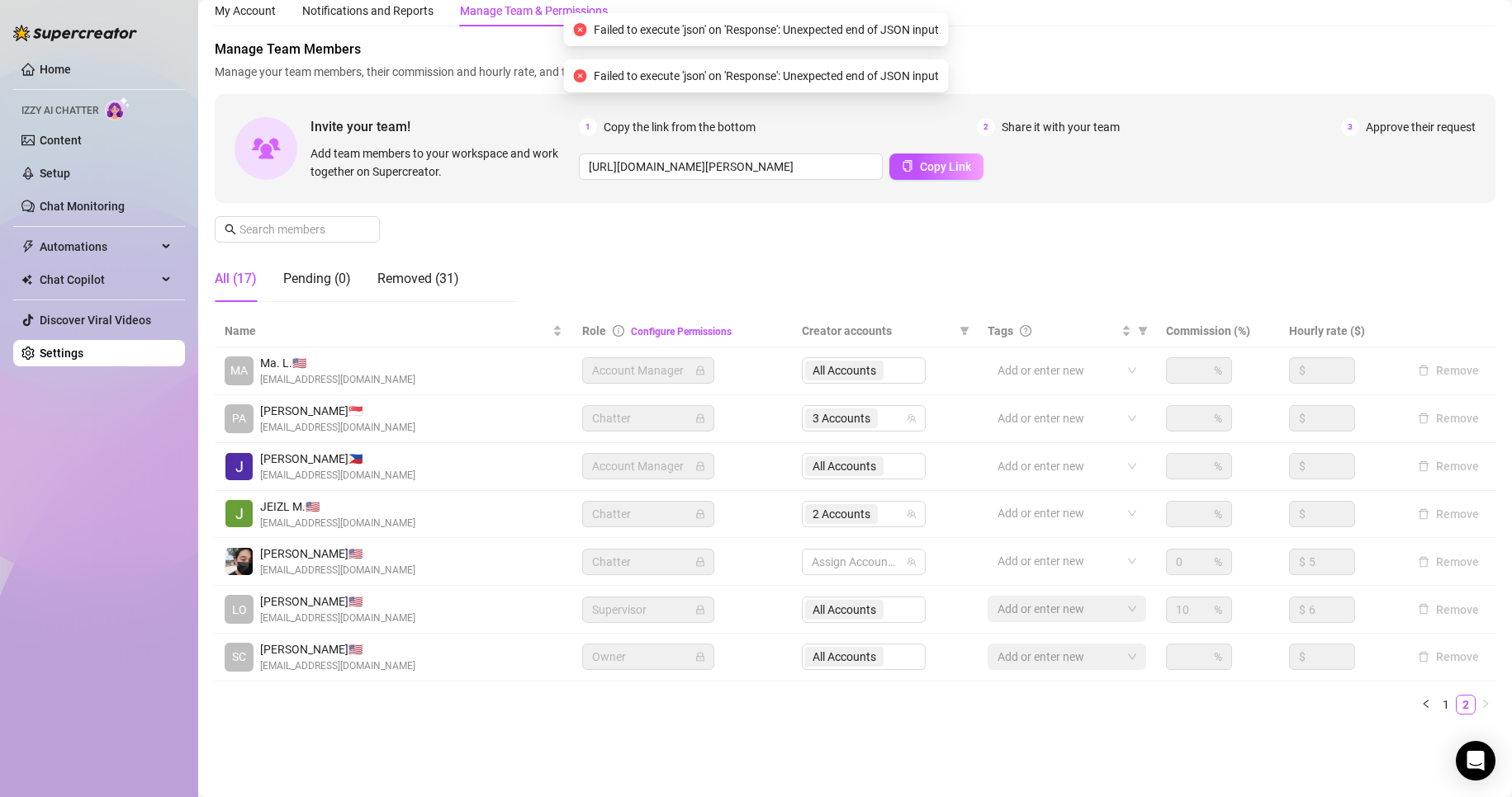
click at [792, 776] on main "Settings My Account Notifications and Reports Manage Team & Permissions Profile…" at bounding box center [855, 371] width 1314 height 852
click at [841, 563] on div at bounding box center [855, 562] width 100 height 23
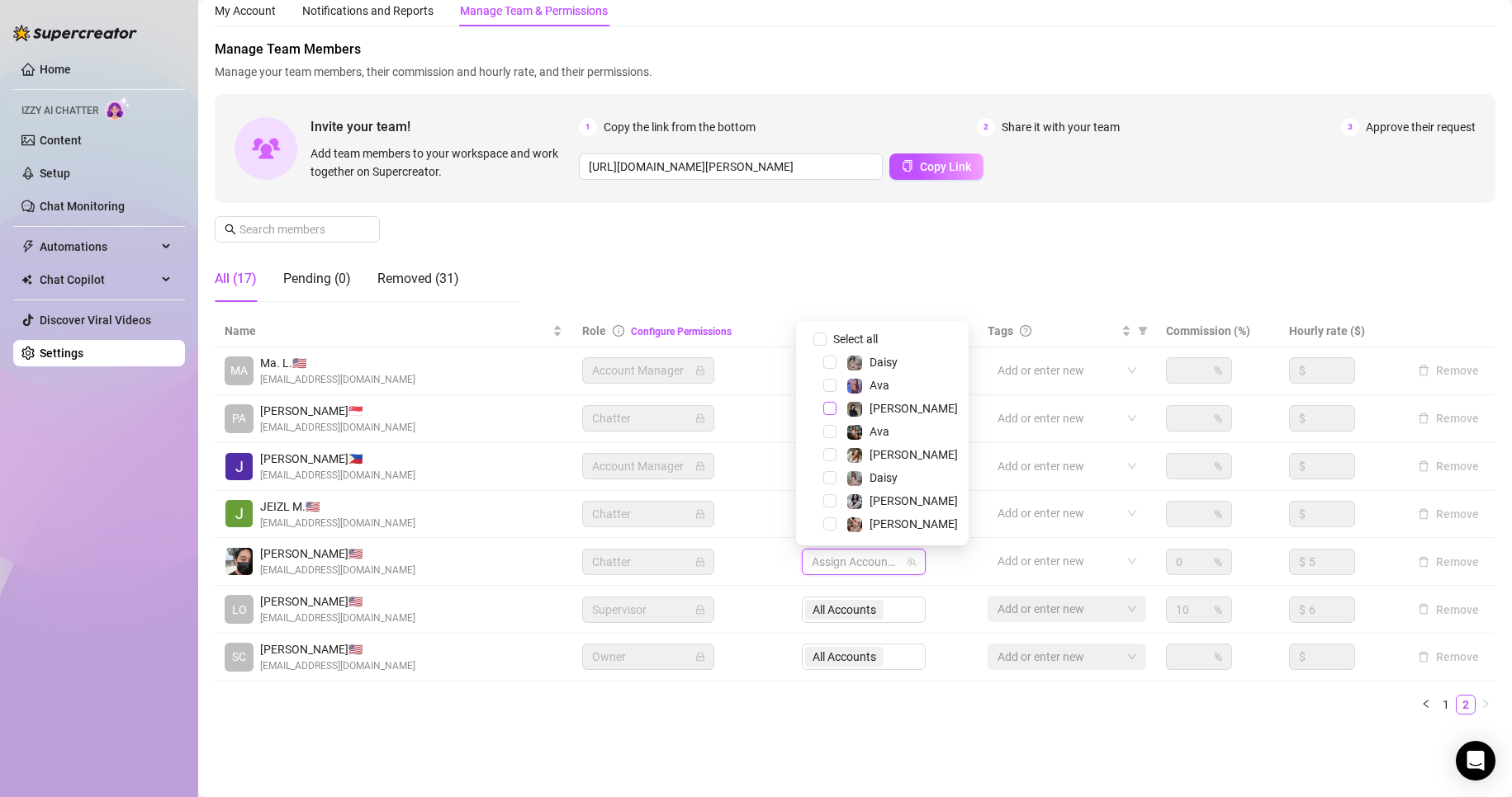
click at [827, 409] on span "Select tree node" at bounding box center [830, 408] width 13 height 13
click at [826, 460] on span "Select tree node" at bounding box center [830, 455] width 13 height 13
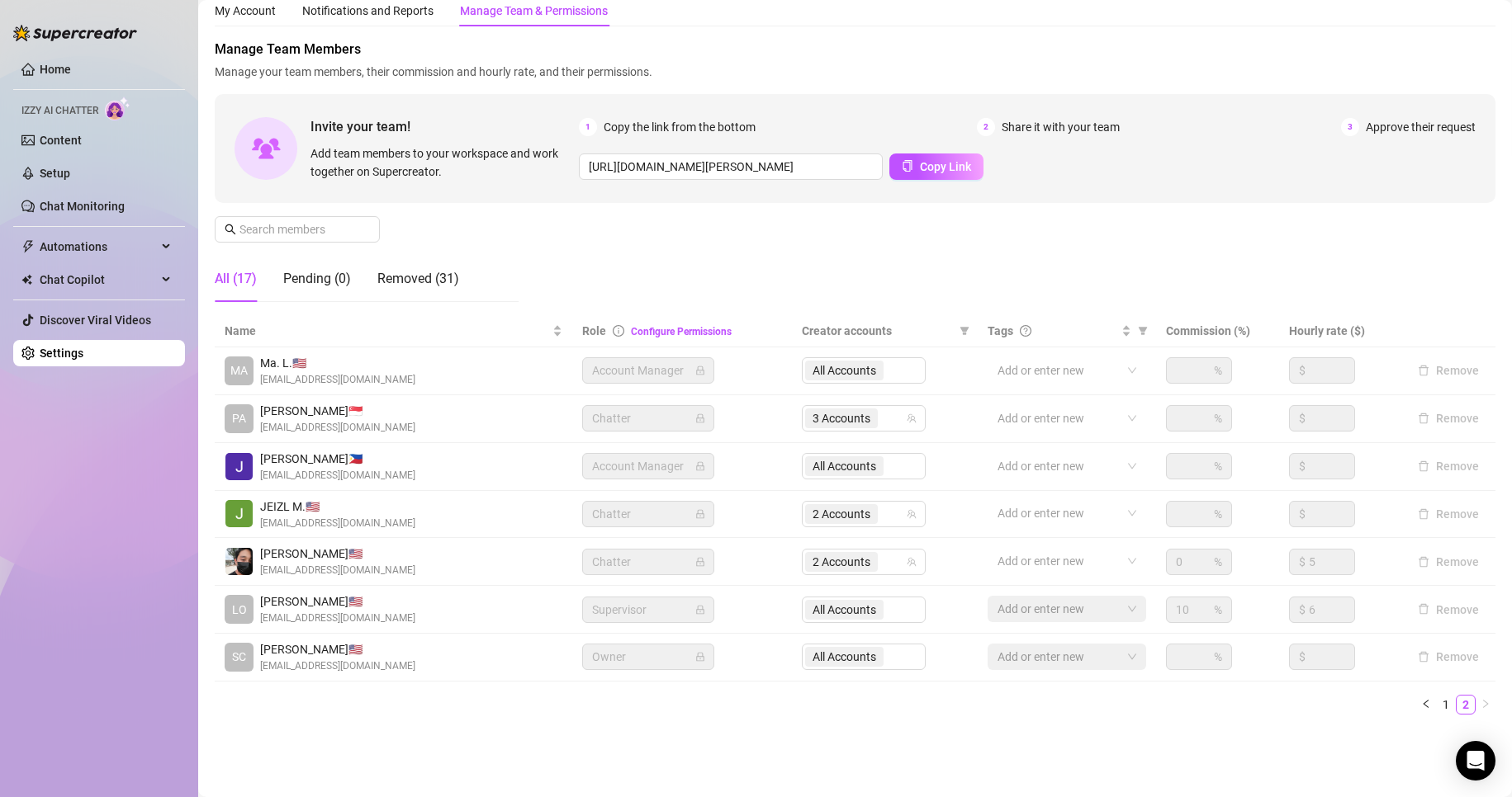
click at [744, 725] on div "Name Role Configure Permissions Creator accounts Tags Commission (%) Hourly rat…" at bounding box center [855, 522] width 1281 height 413
click at [648, 713] on ul "1 2" at bounding box center [855, 704] width 1281 height 19
click at [845, 742] on div "Settings My Account Notifications and Reports Manage Team & Permissions Profile…" at bounding box center [855, 353] width 1281 height 791
click at [1436, 707] on link "1" at bounding box center [1445, 705] width 19 height 19
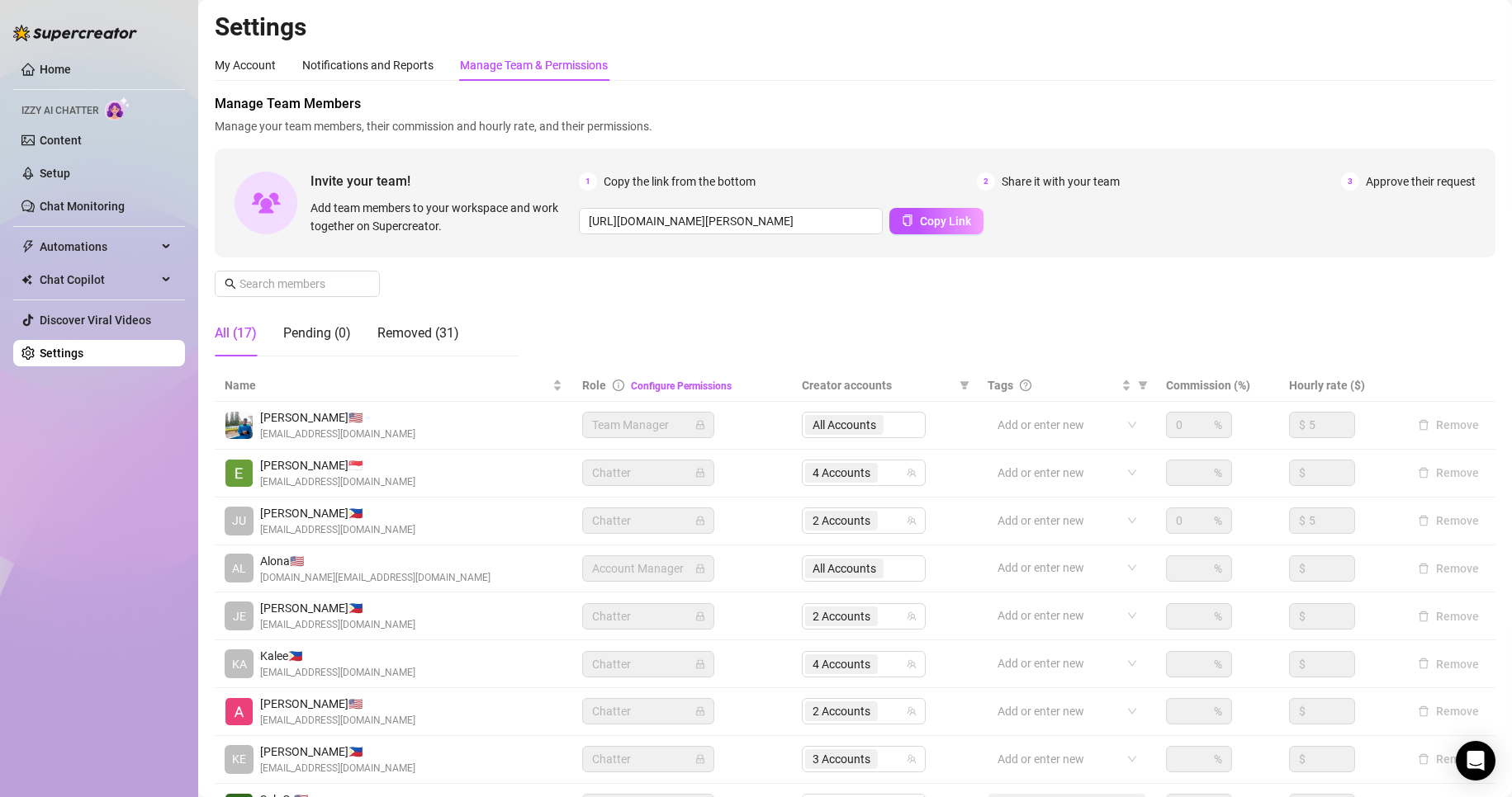
scroll to position [197, 0]
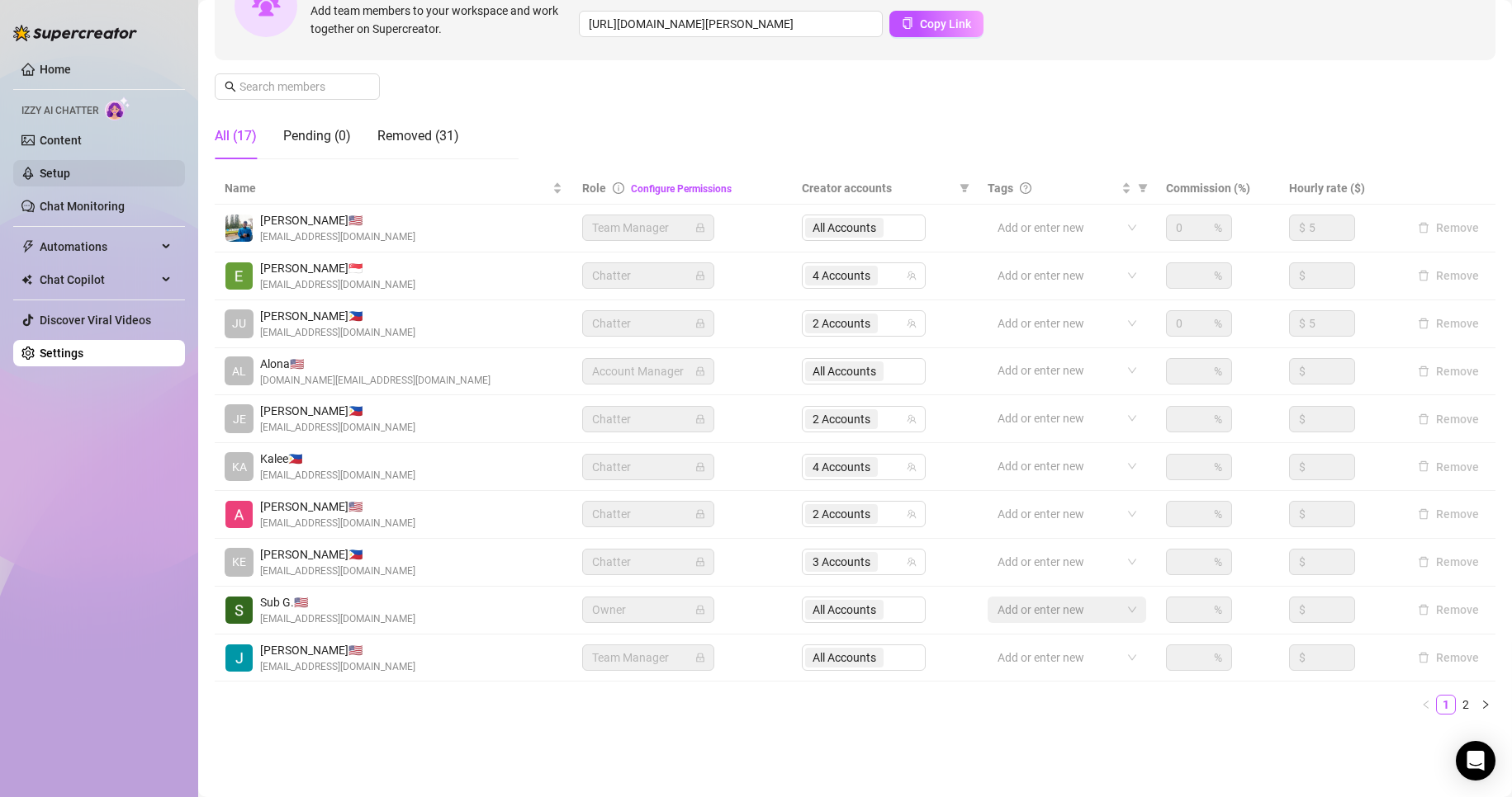
click at [70, 180] on link "Setup" at bounding box center [55, 173] width 31 height 13
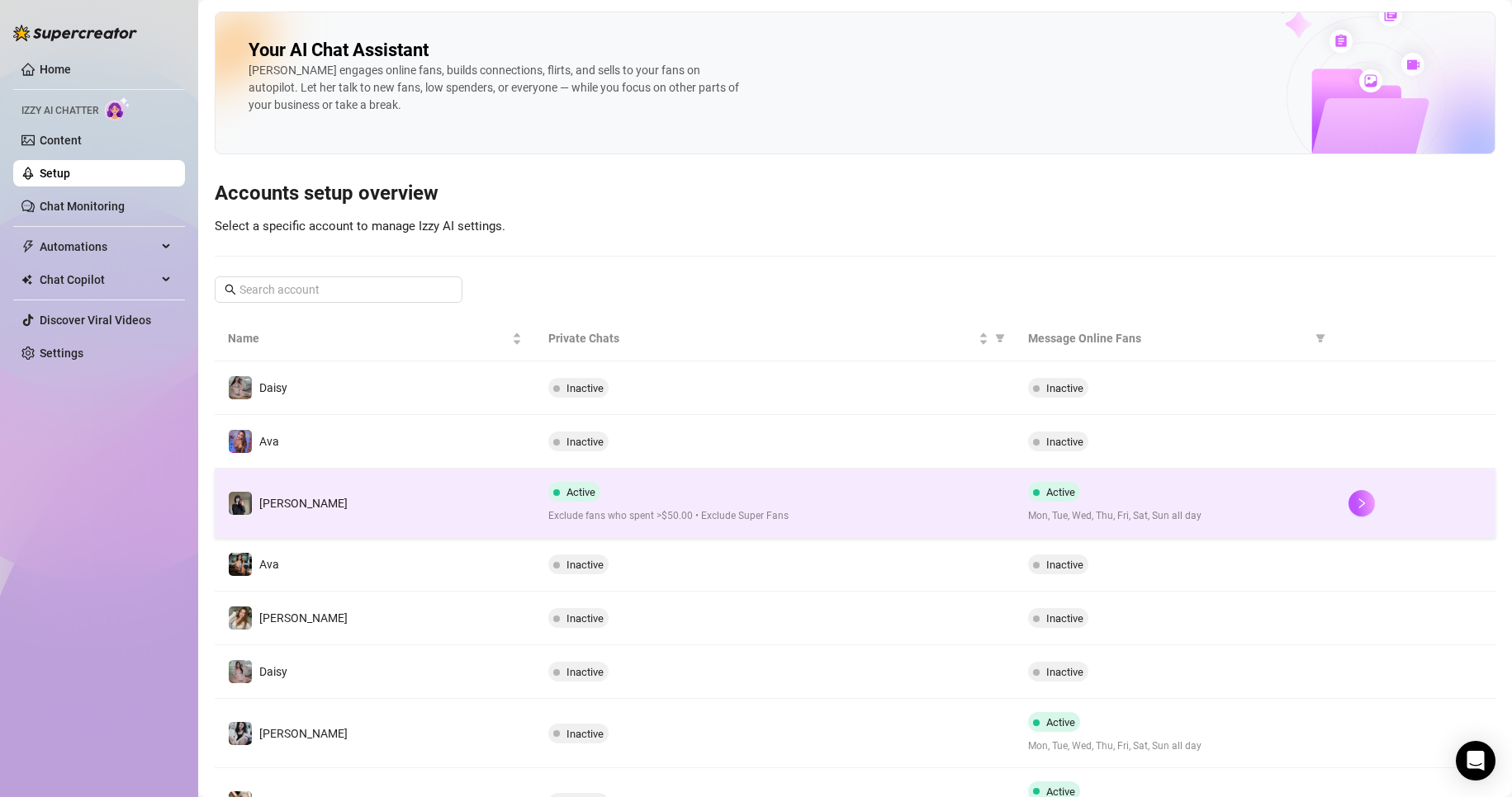
click at [1335, 514] on td at bounding box center [1415, 503] width 160 height 69
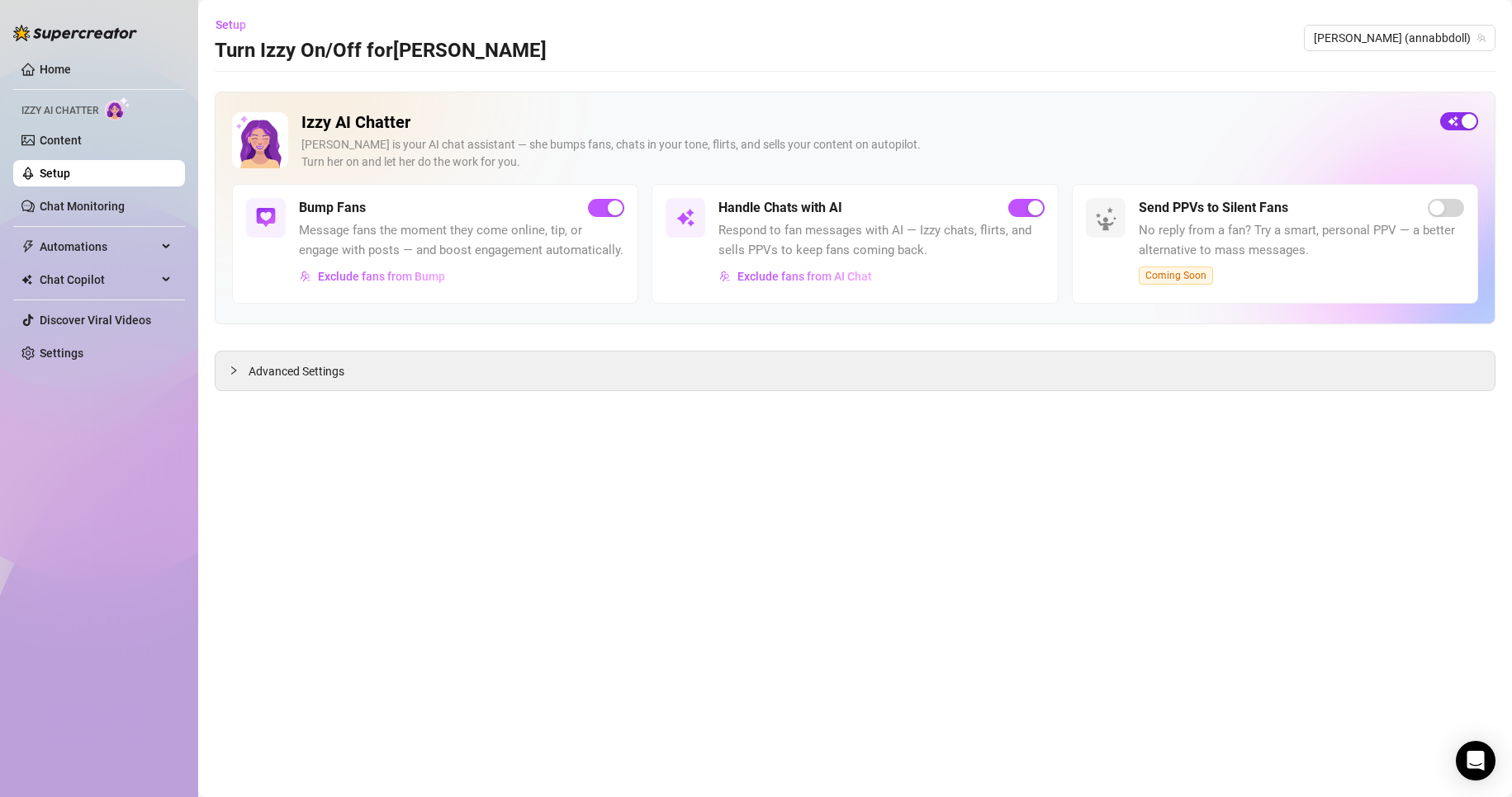
click at [1444, 116] on span "button" at bounding box center [1458, 121] width 38 height 19
click at [45, 180] on link "Setup" at bounding box center [55, 173] width 31 height 13
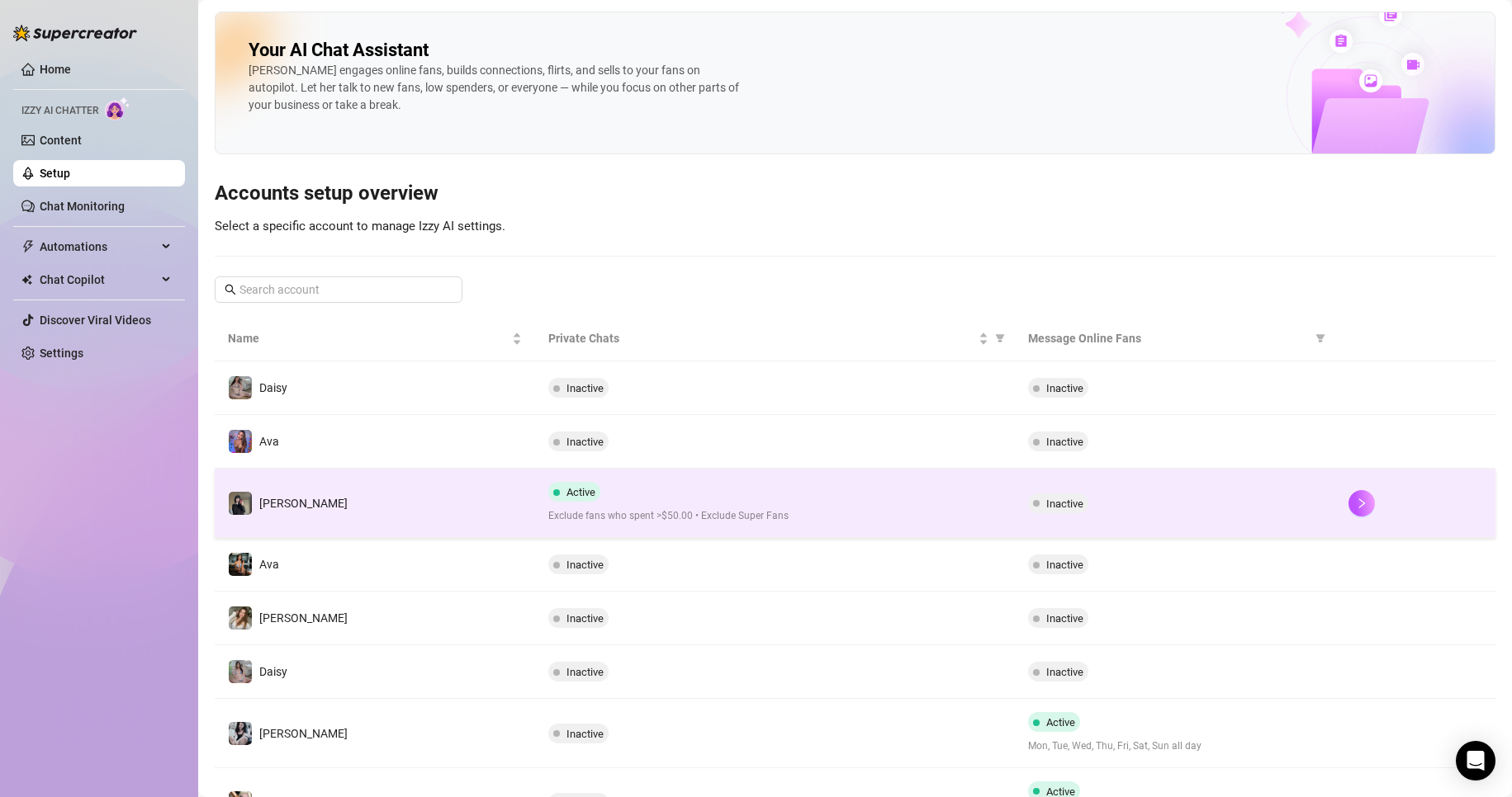
scroll to position [90, 0]
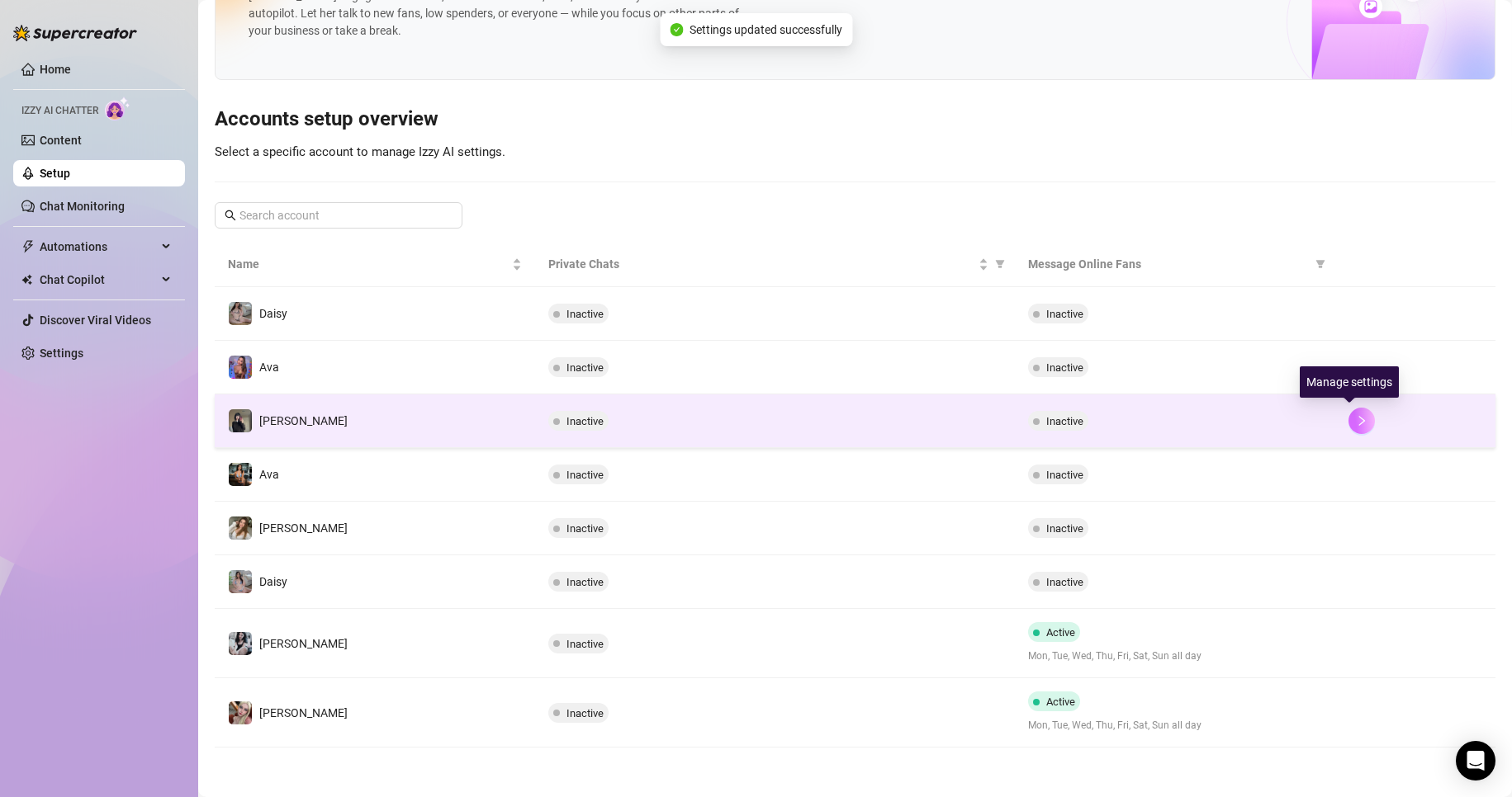
click at [1352, 407] on button "button" at bounding box center [1361, 420] width 27 height 27
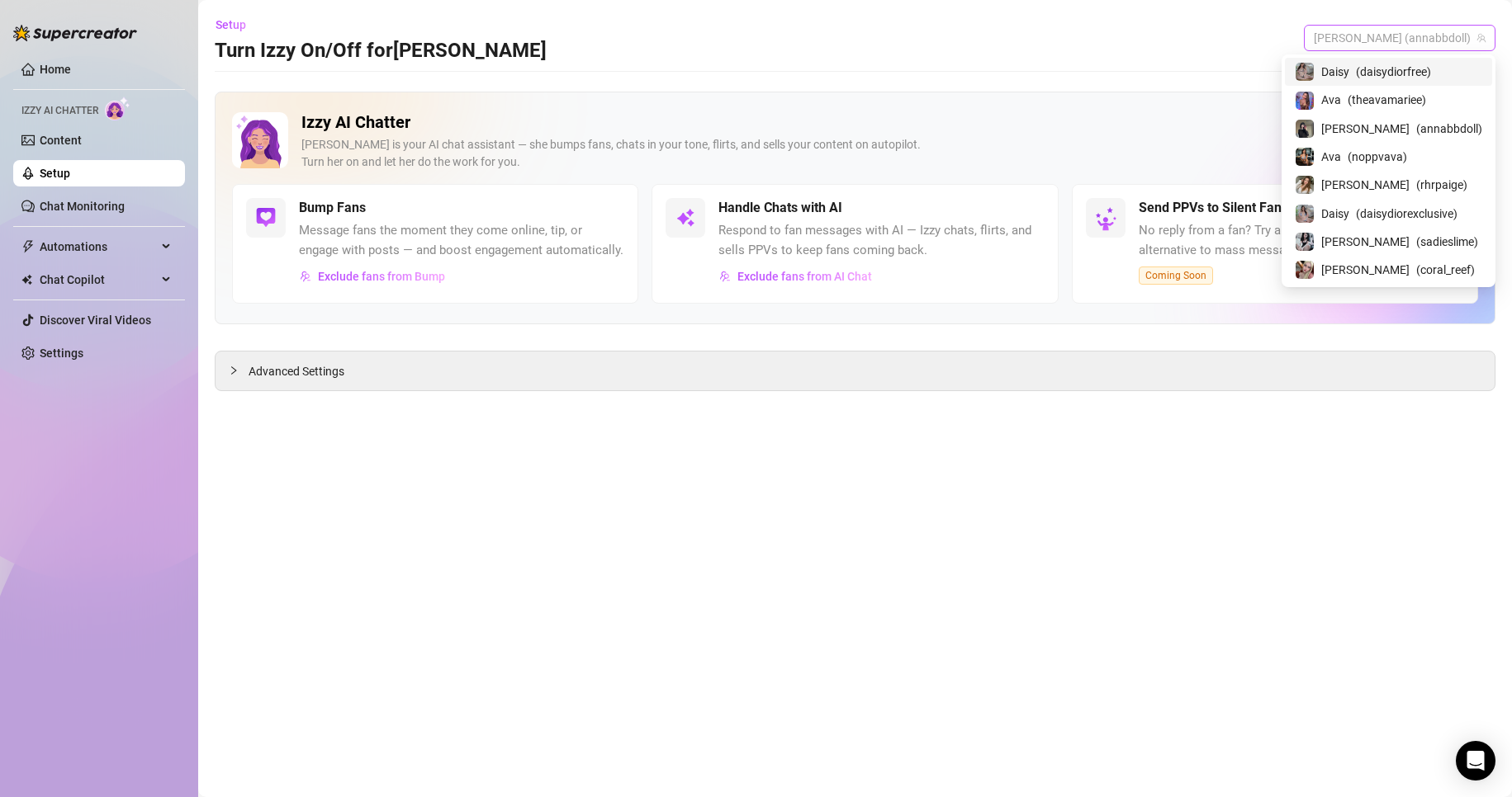
click at [1417, 37] on span "[PERSON_NAME] (annabbdoll)" at bounding box center [1399, 38] width 171 height 25
click at [54, 177] on link "Setup" at bounding box center [55, 173] width 31 height 13
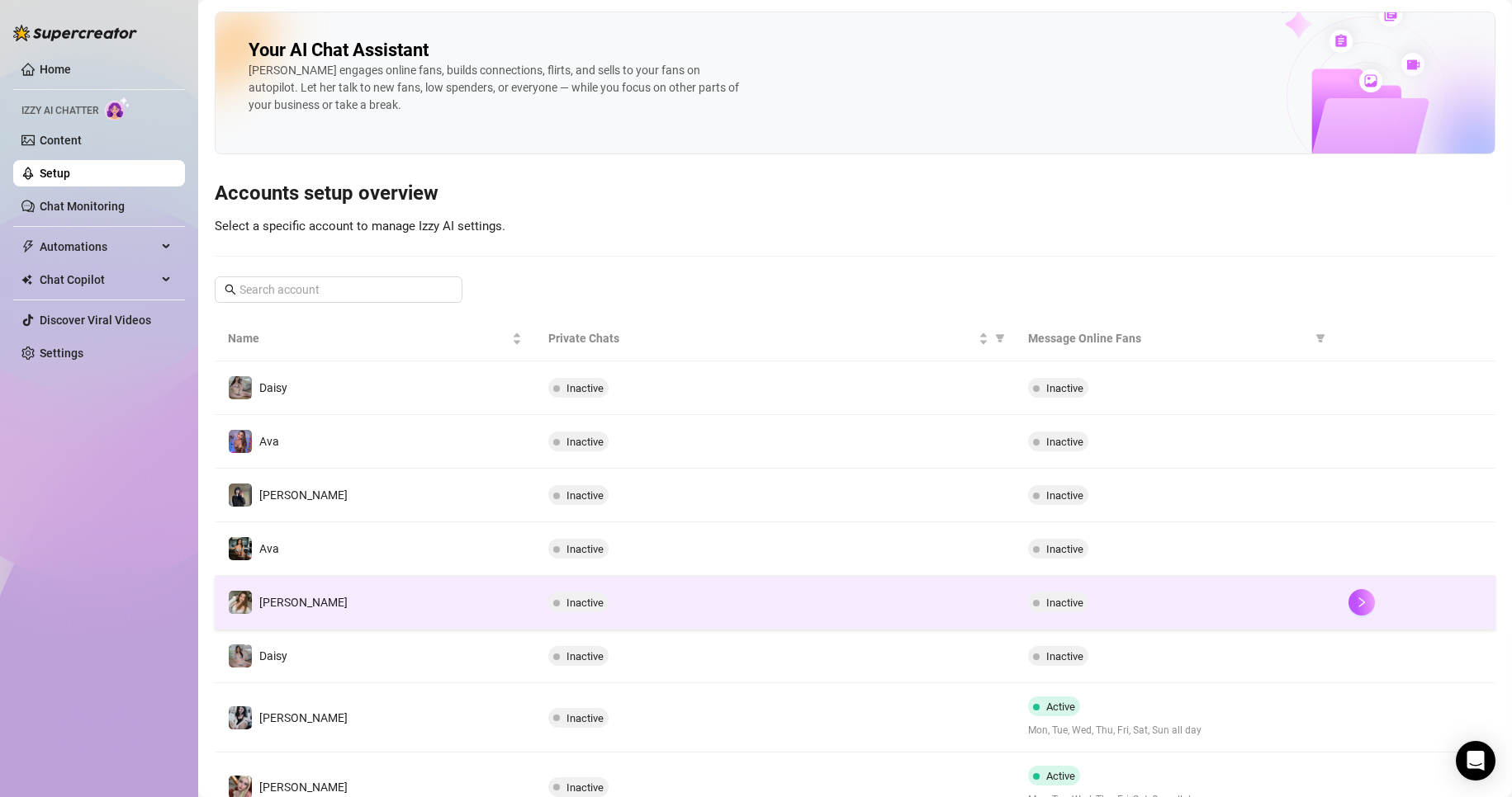
scroll to position [74, 0]
